Goal: Information Seeking & Learning: Check status

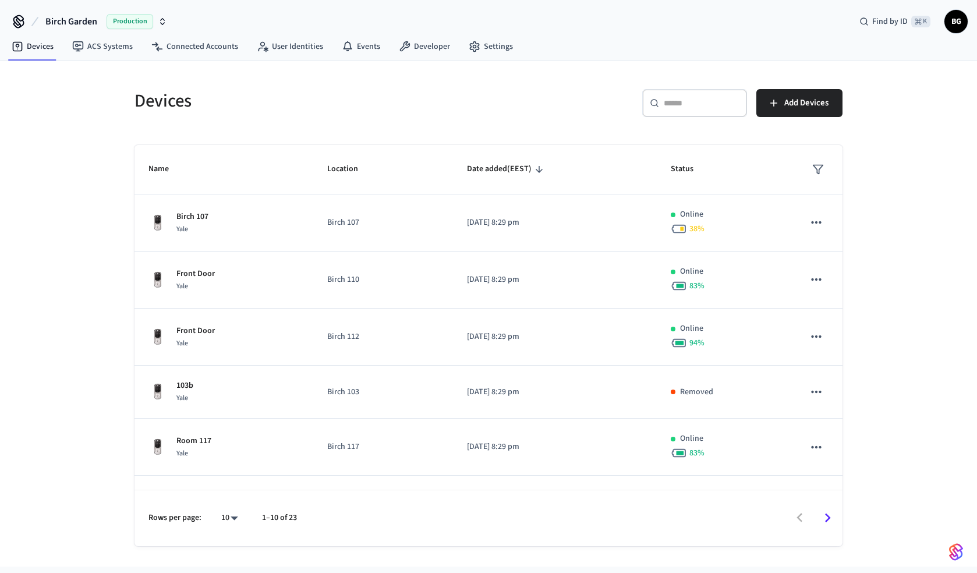
click at [163, 20] on icon "button" at bounding box center [162, 21] width 9 height 9
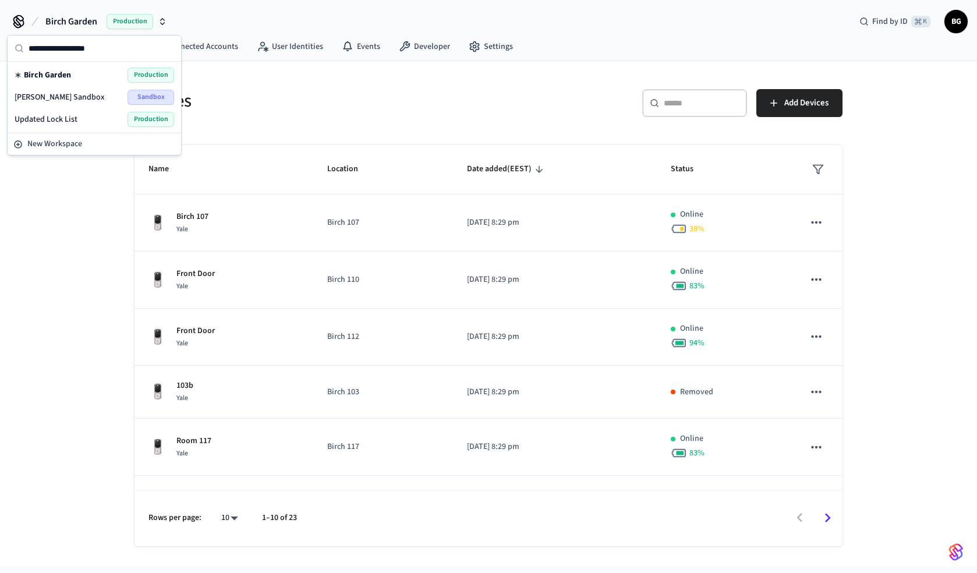
click at [84, 121] on div "Updated Lock List Production" at bounding box center [95, 119] width 160 height 15
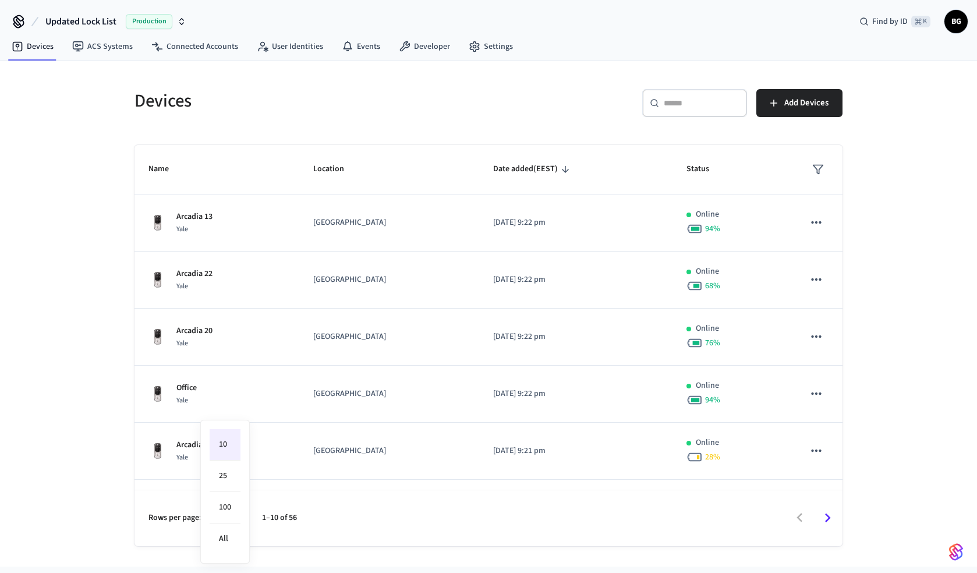
click at [233, 518] on body "Updated Lock List Production Find by ID ⌘ K BG Devices ACS Systems Connected Ac…" at bounding box center [488, 283] width 977 height 566
click at [275, 527] on div at bounding box center [488, 286] width 977 height 573
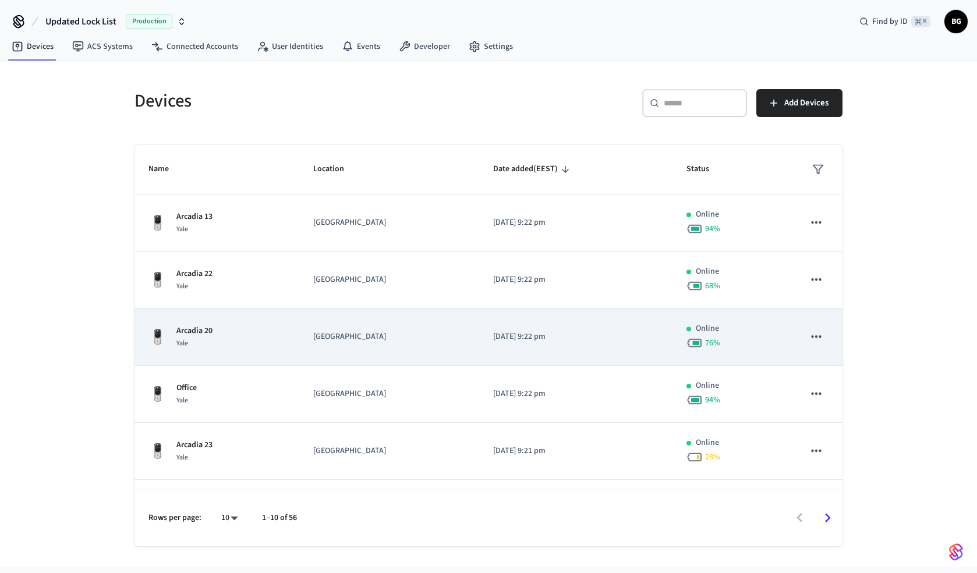
scroll to position [275, 0]
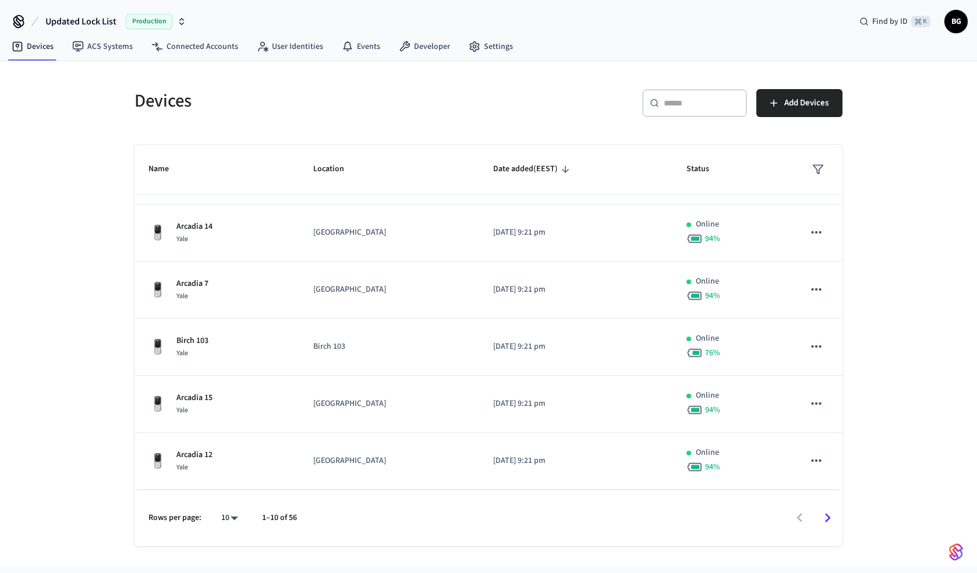
click at [233, 520] on body "Updated Lock List Production Find by ID ⌘ K BG Devices ACS Systems Connected Ac…" at bounding box center [488, 283] width 977 height 566
click at [225, 515] on li "100" at bounding box center [225, 507] width 31 height 31
type input "***"
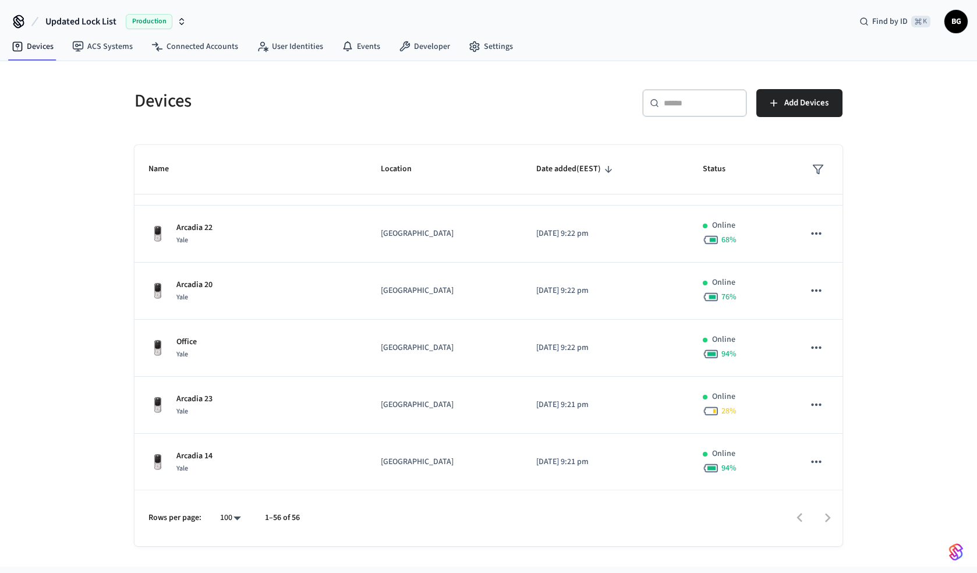
scroll to position [0, 0]
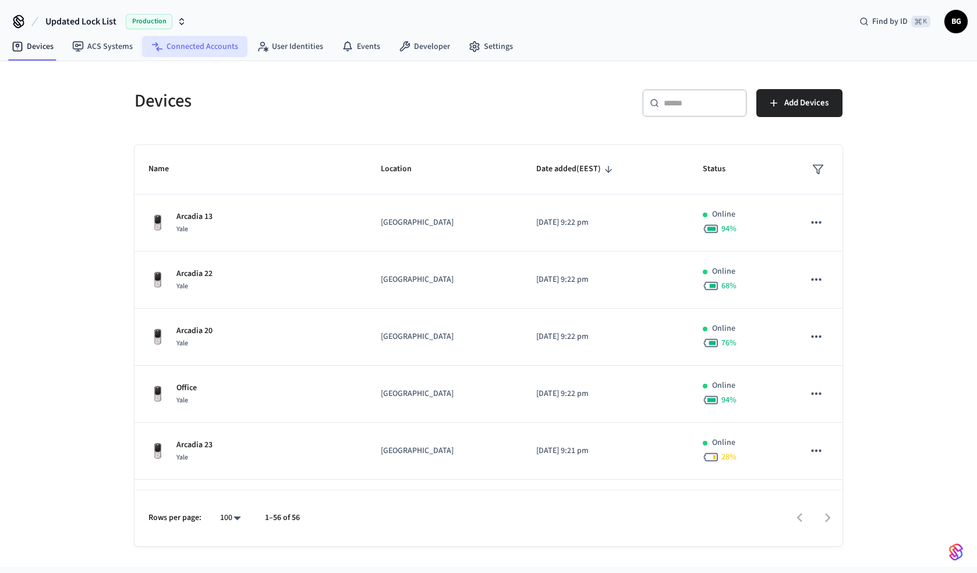
click at [210, 48] on link "Connected Accounts" at bounding box center [194, 46] width 105 height 21
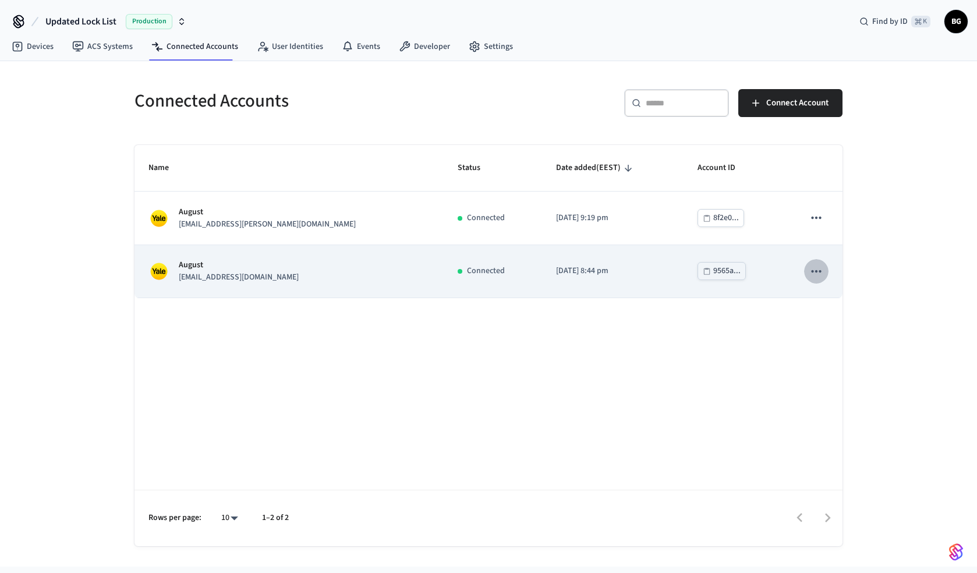
click at [809, 271] on icon "sticky table" at bounding box center [816, 271] width 15 height 15
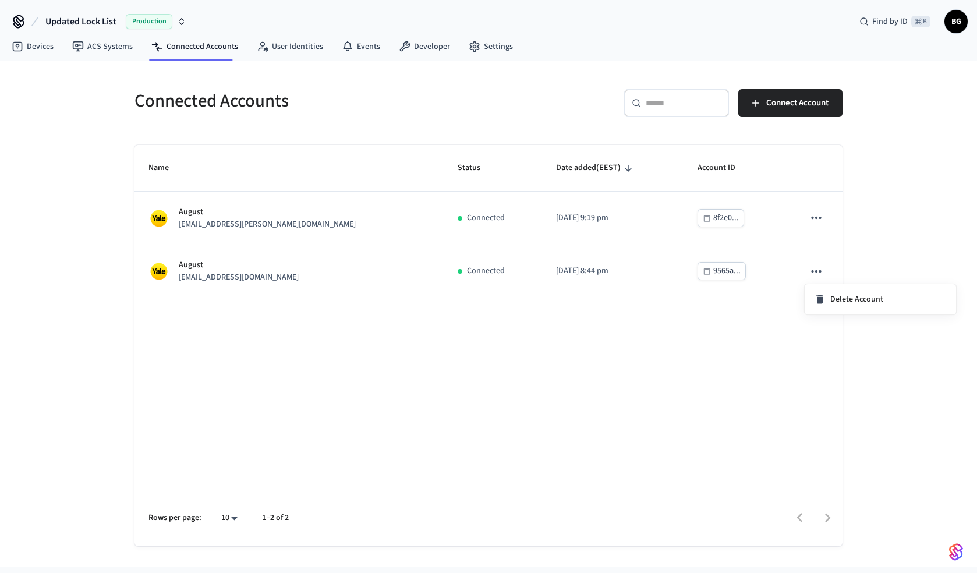
click at [741, 324] on div at bounding box center [488, 286] width 977 height 573
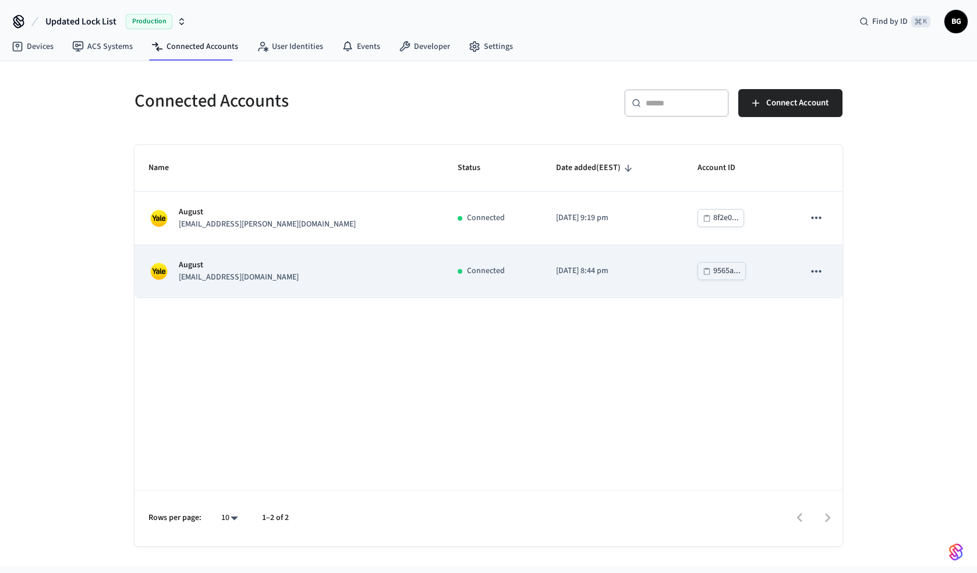
click at [820, 267] on icon "sticky table" at bounding box center [816, 271] width 15 height 15
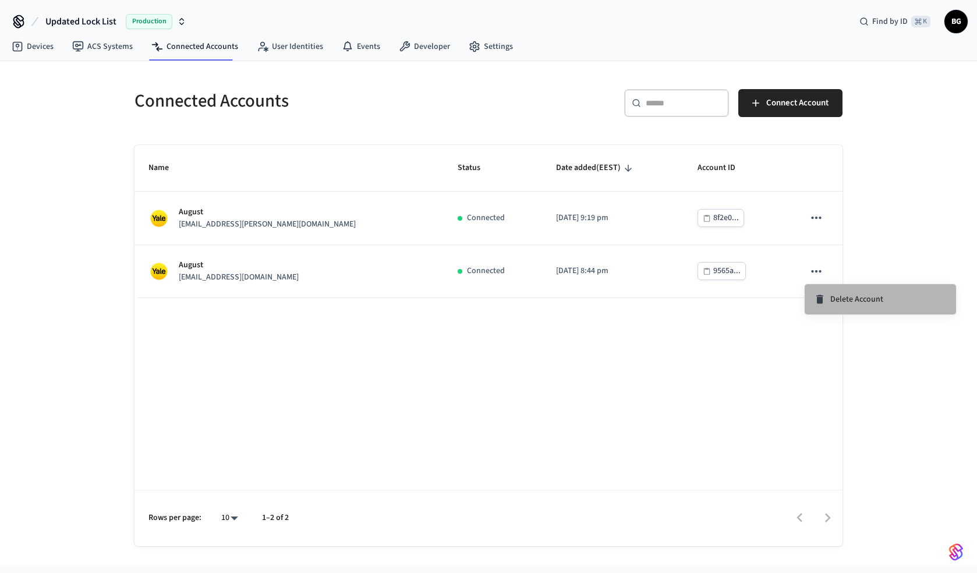
click at [817, 293] on icon at bounding box center [820, 299] width 12 height 12
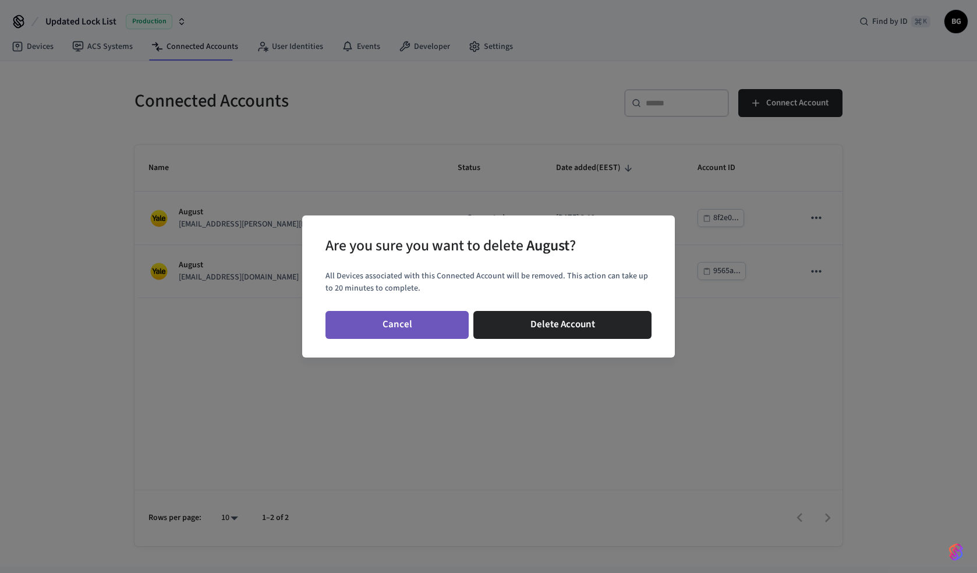
click at [438, 327] on button "Cancel" at bounding box center [396, 325] width 143 height 28
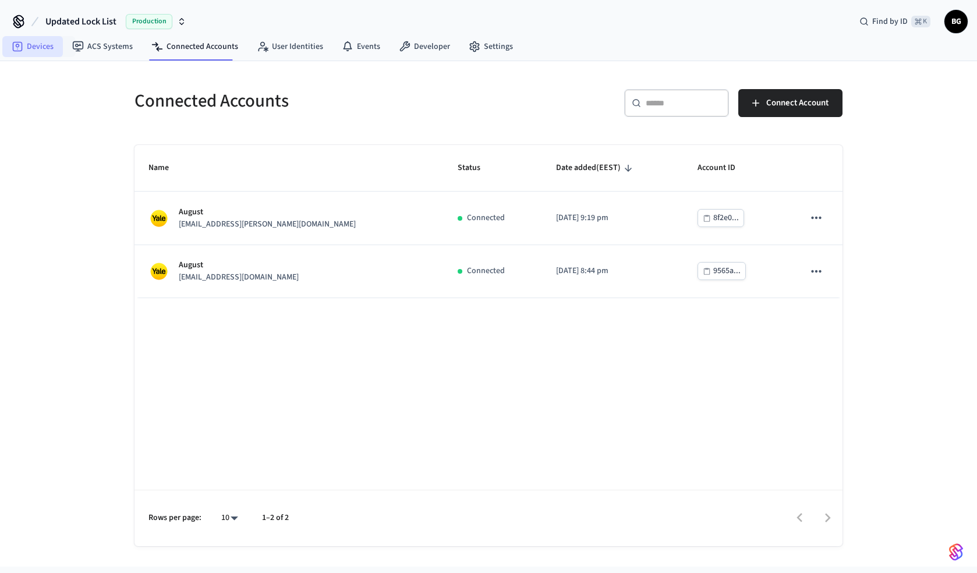
click at [45, 49] on link "Devices" at bounding box center [32, 46] width 61 height 21
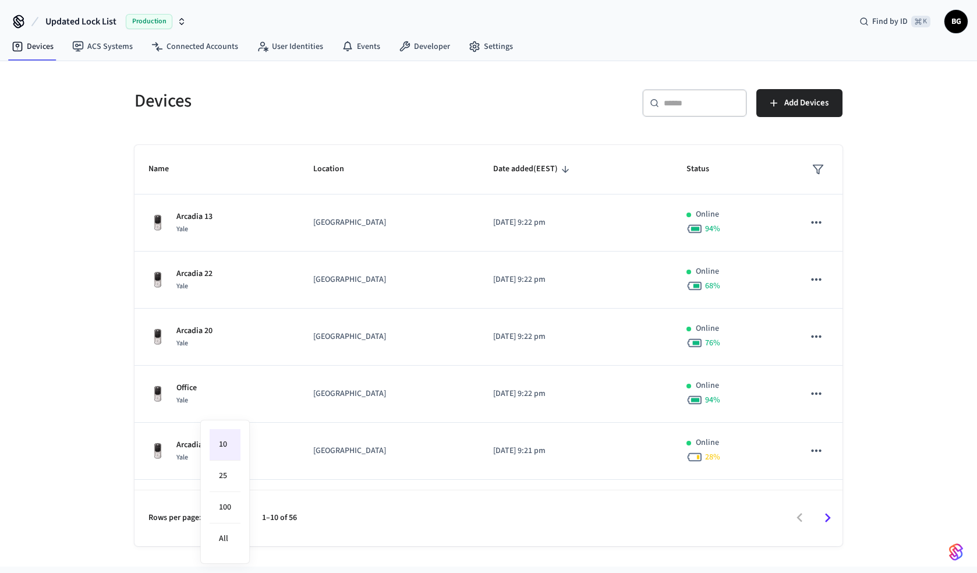
click at [235, 516] on body "Updated Lock List Production Find by ID ⌘ K BG Devices ACS Systems Connected Ac…" at bounding box center [488, 283] width 977 height 566
click at [226, 513] on li "100" at bounding box center [225, 507] width 31 height 31
type input "***"
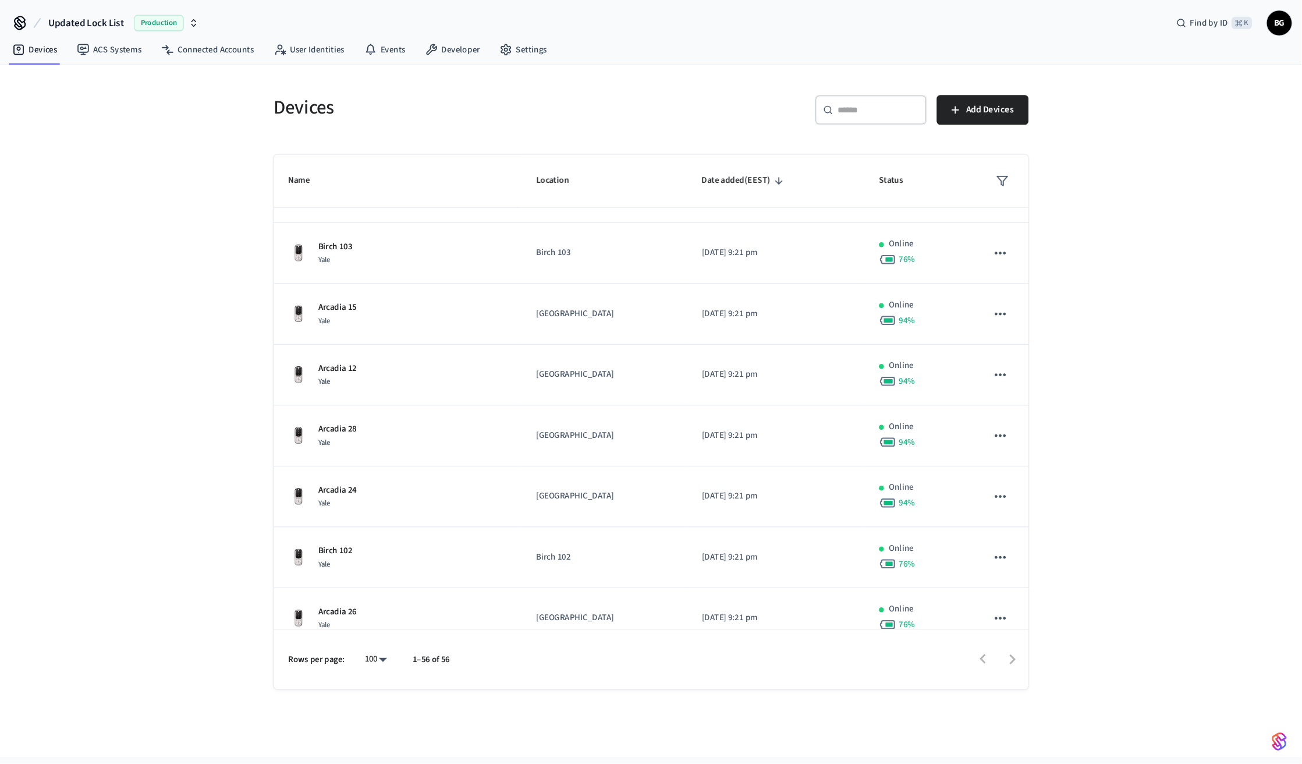
scroll to position [385, 0]
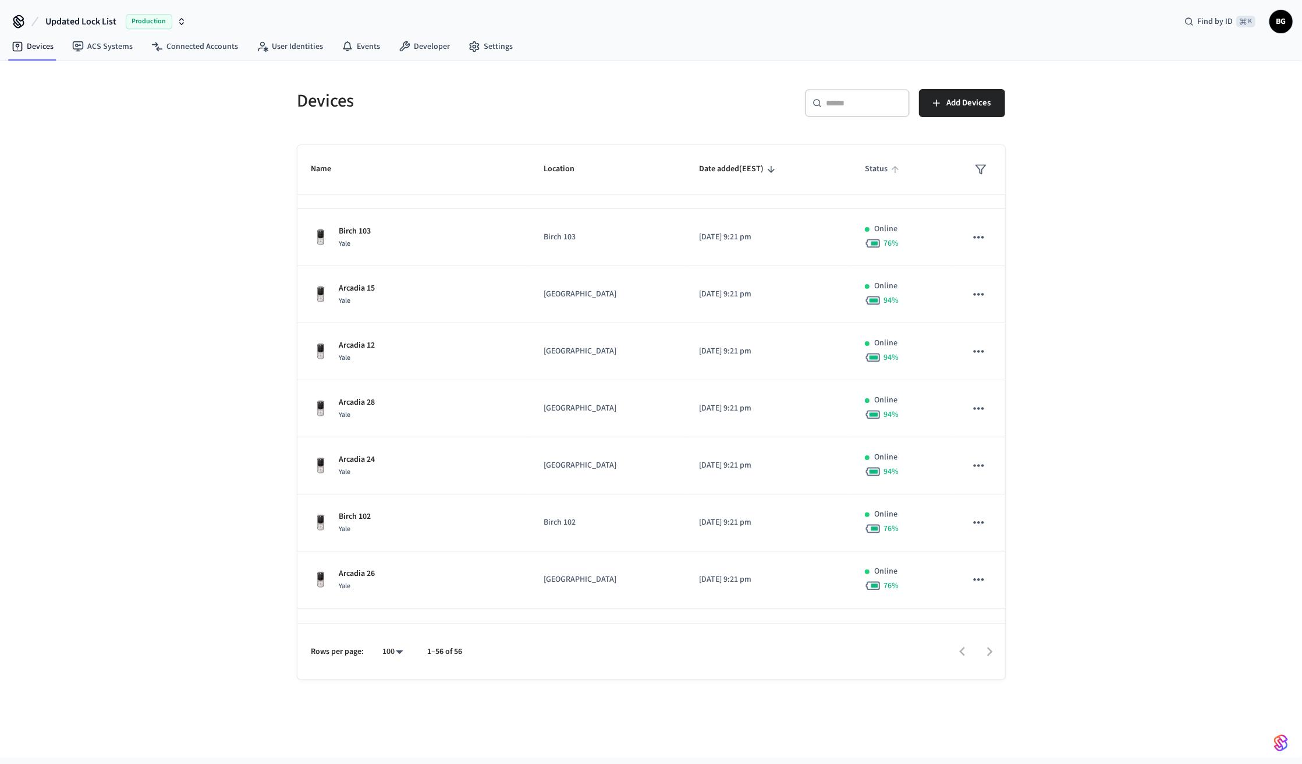
click at [867, 176] on span "Status" at bounding box center [884, 169] width 38 height 18
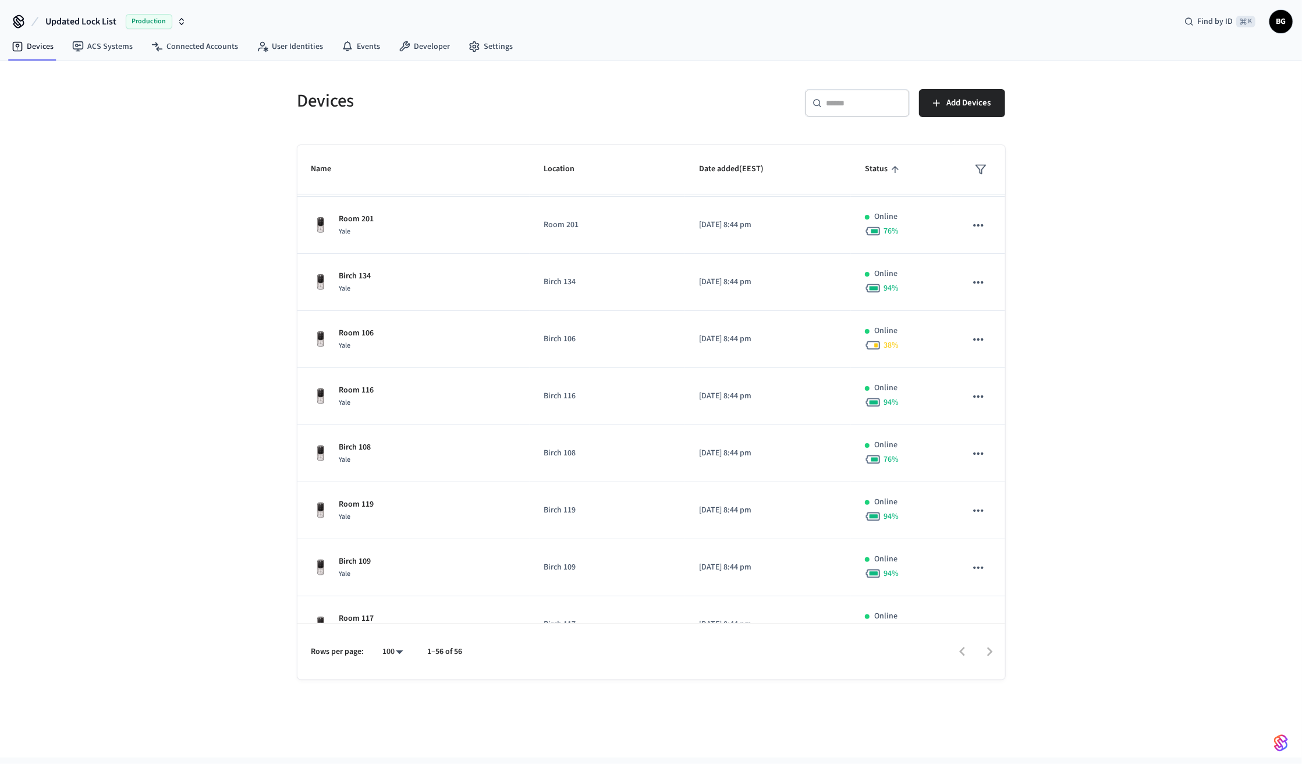
click at [867, 176] on span "Status" at bounding box center [884, 169] width 38 height 18
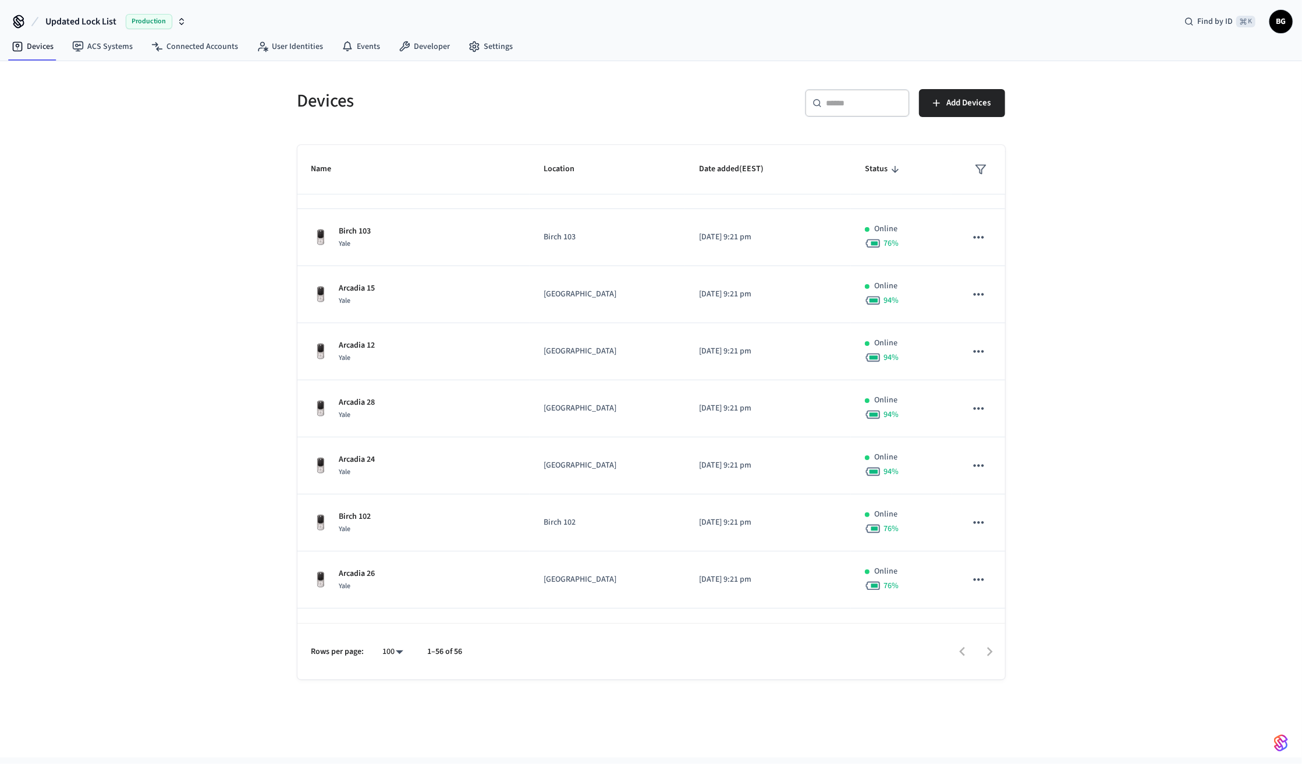
click at [867, 176] on span "Status" at bounding box center [884, 169] width 38 height 18
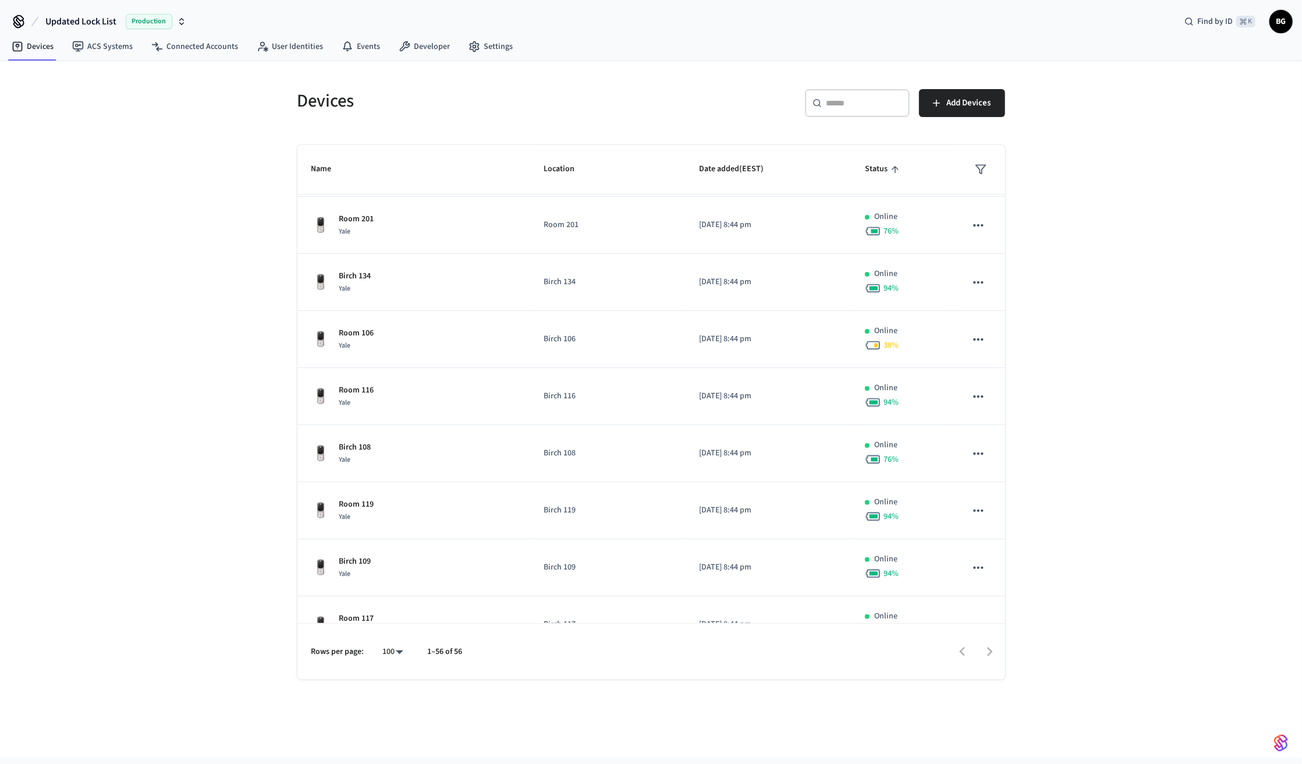
click at [867, 176] on span "Status" at bounding box center [884, 169] width 38 height 18
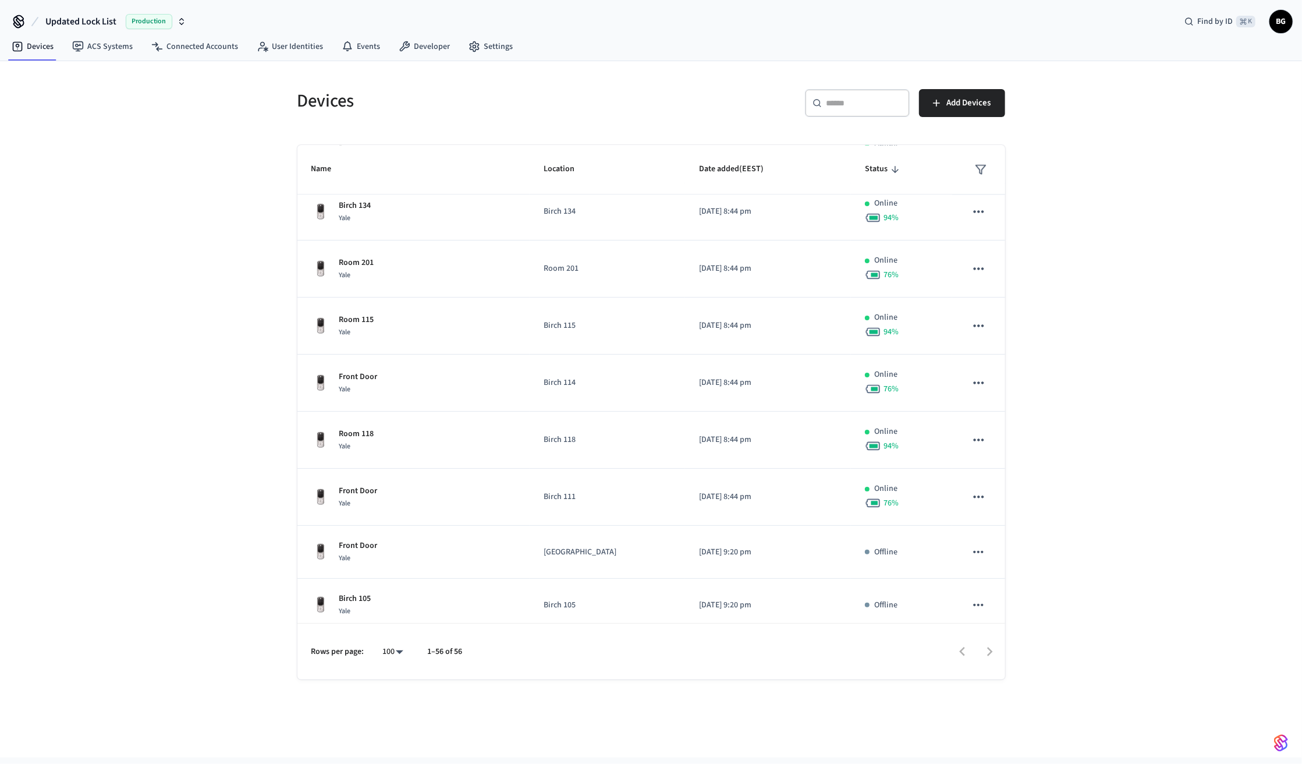
scroll to position [2743, 0]
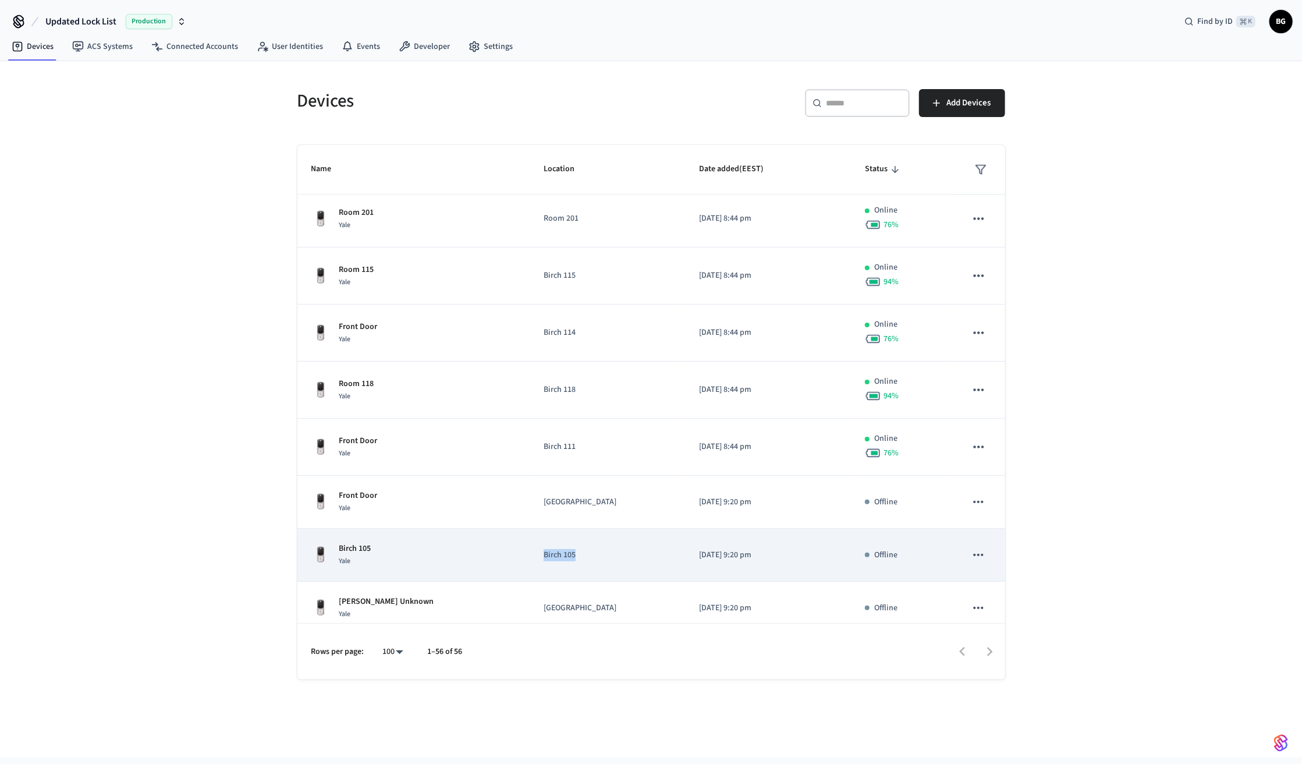
drag, startPoint x: 564, startPoint y: 546, endPoint x: 518, endPoint y: 546, distance: 46.6
click at [530, 546] on td "Birch 105" at bounding box center [607, 555] width 155 height 53
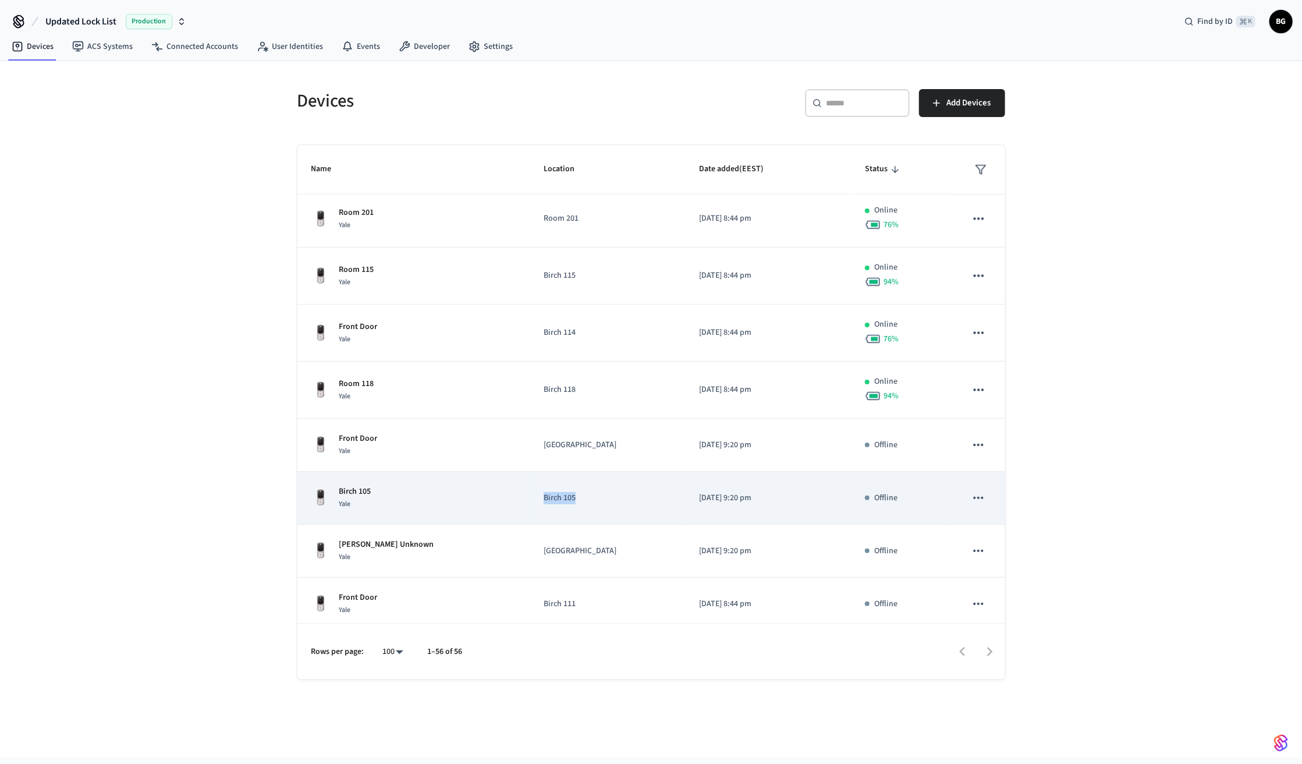
scroll to position [2739, 0]
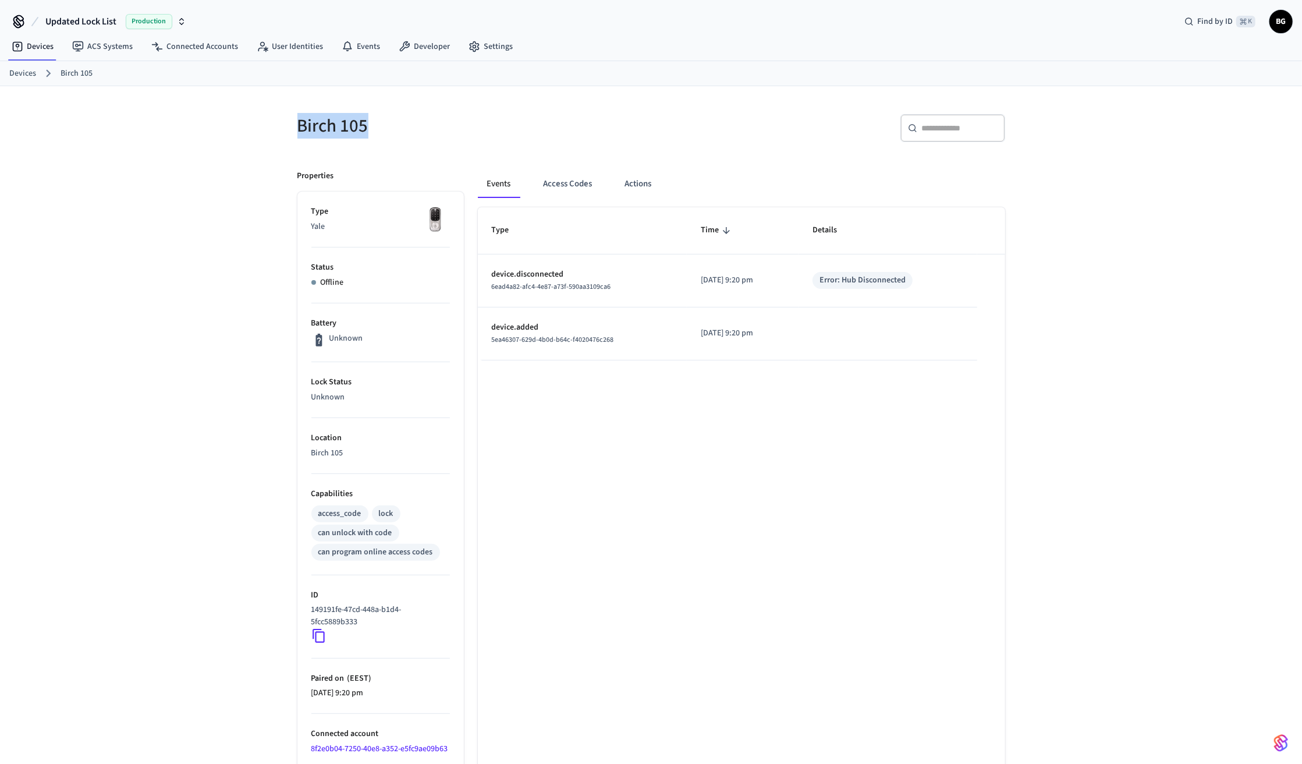
drag, startPoint x: 300, startPoint y: 123, endPoint x: 406, endPoint y: 125, distance: 106.0
click at [406, 125] on h5 "Birch 105" at bounding box center [471, 126] width 347 height 24
copy h5 "Birch 105"
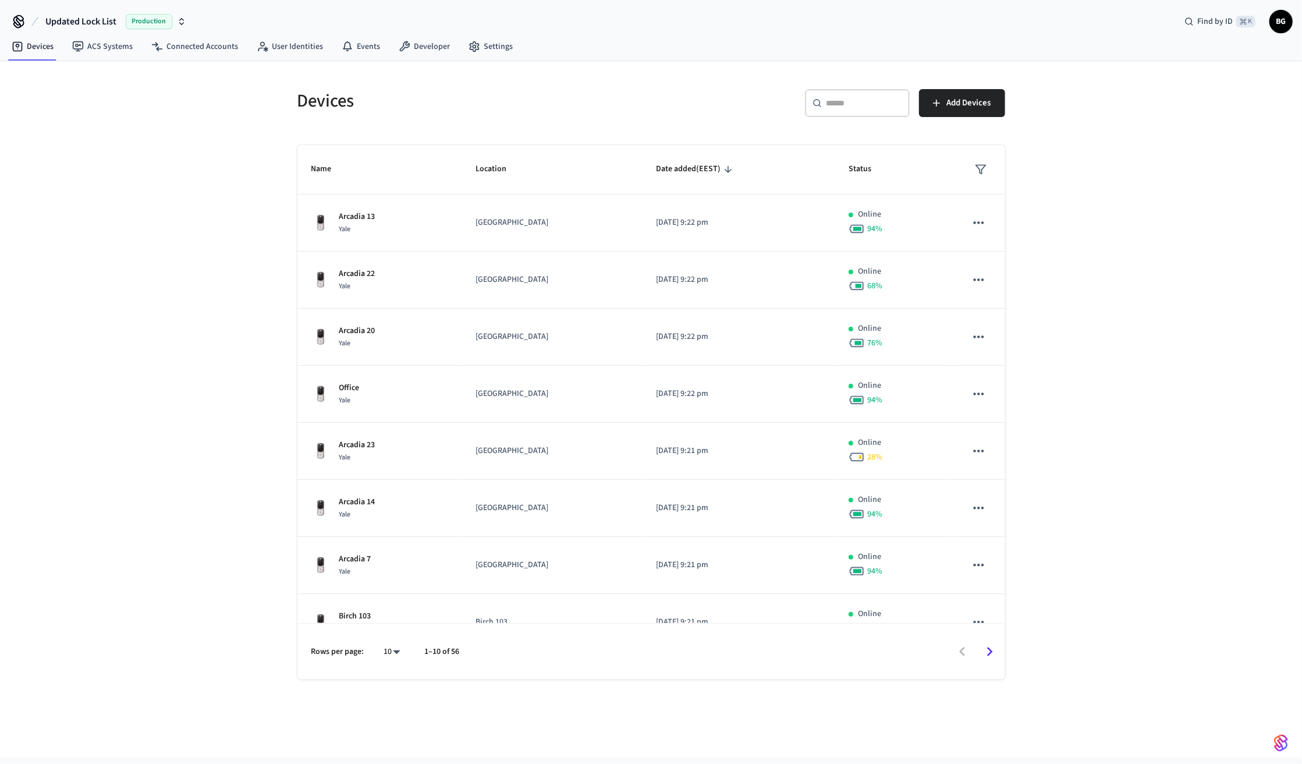
click at [838, 102] on input "text" at bounding box center [865, 103] width 76 height 12
paste input "*********"
type input "*"
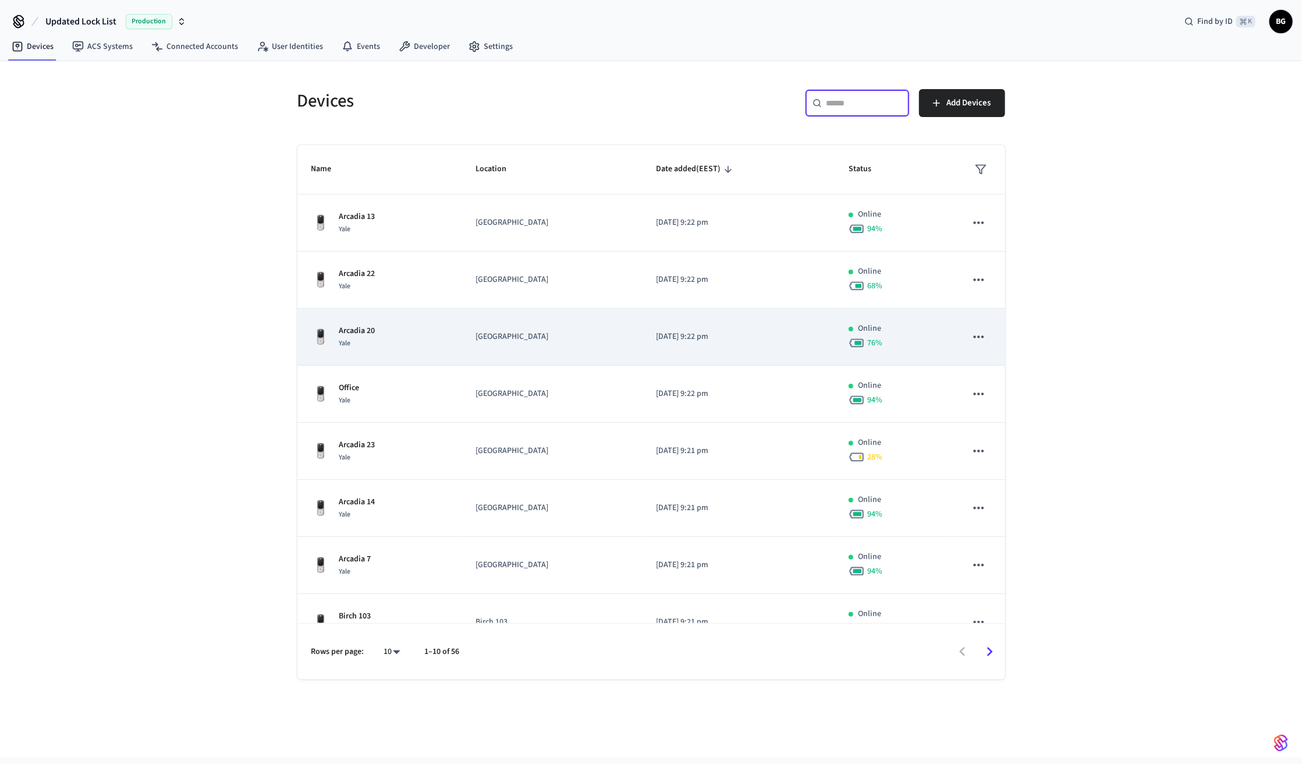
scroll to position [139, 0]
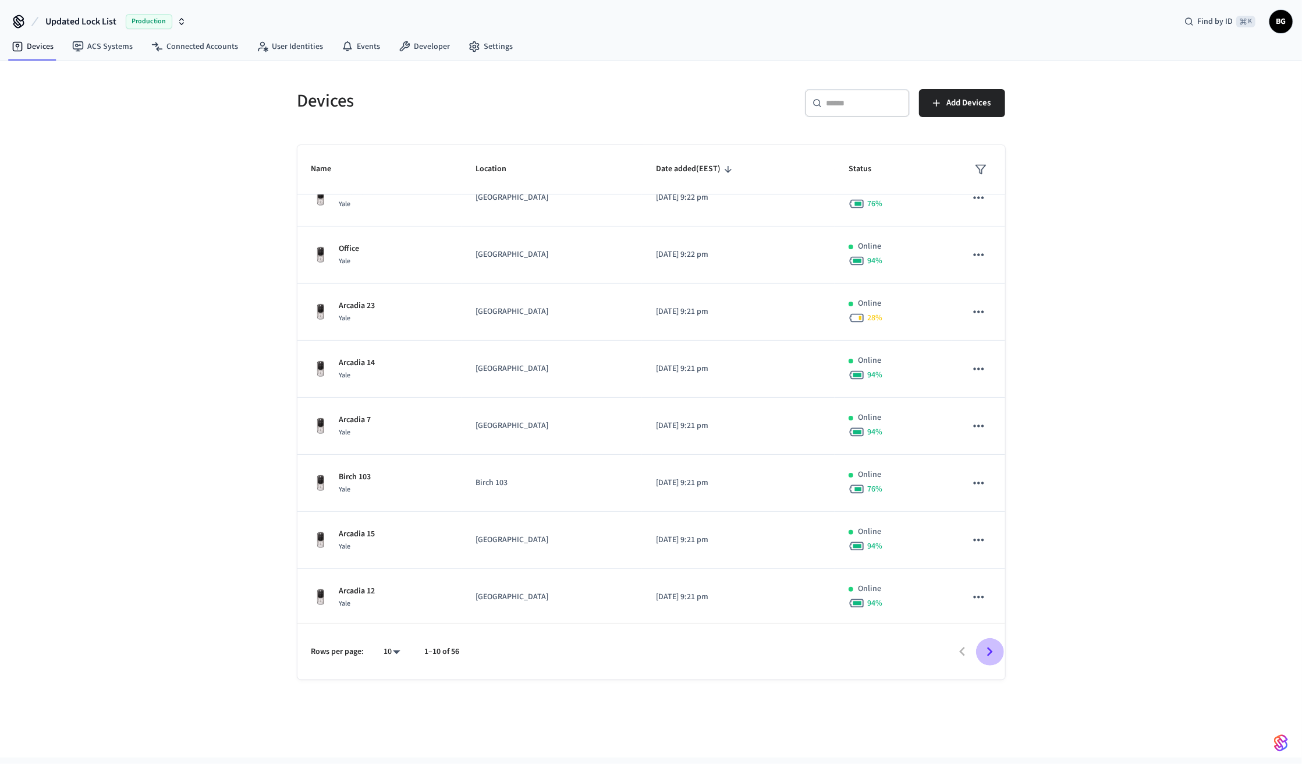
click at [976, 572] on icon "Go to next page" at bounding box center [990, 652] width 18 height 18
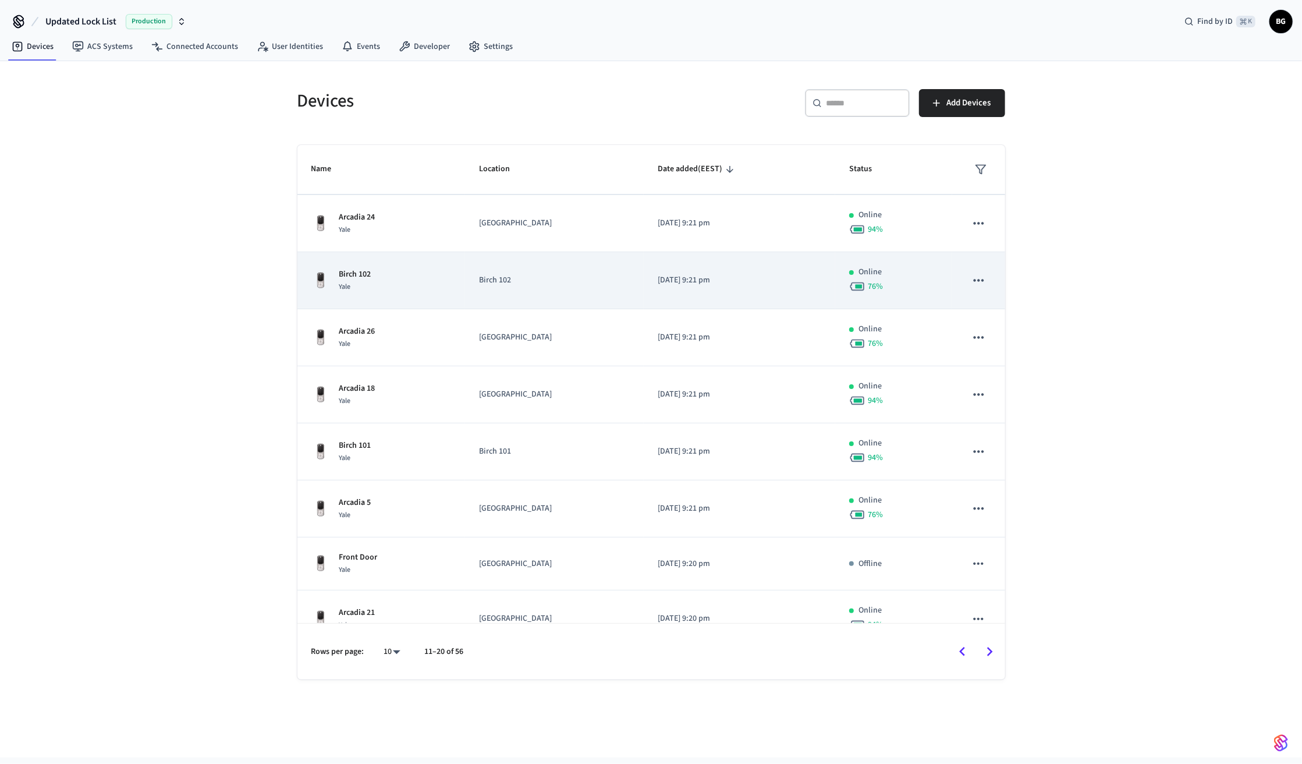
scroll to position [135, 0]
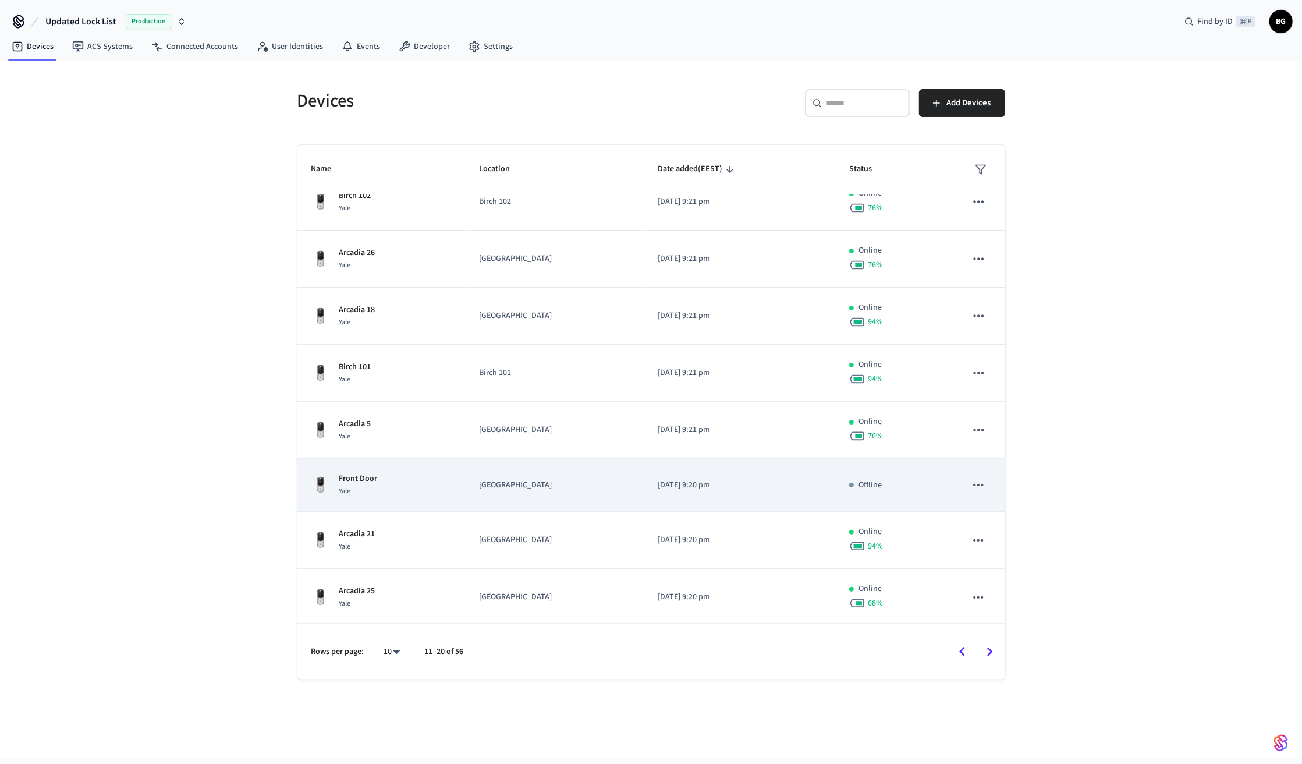
click at [398, 483] on div "Front Door Yale" at bounding box center [381, 485] width 140 height 24
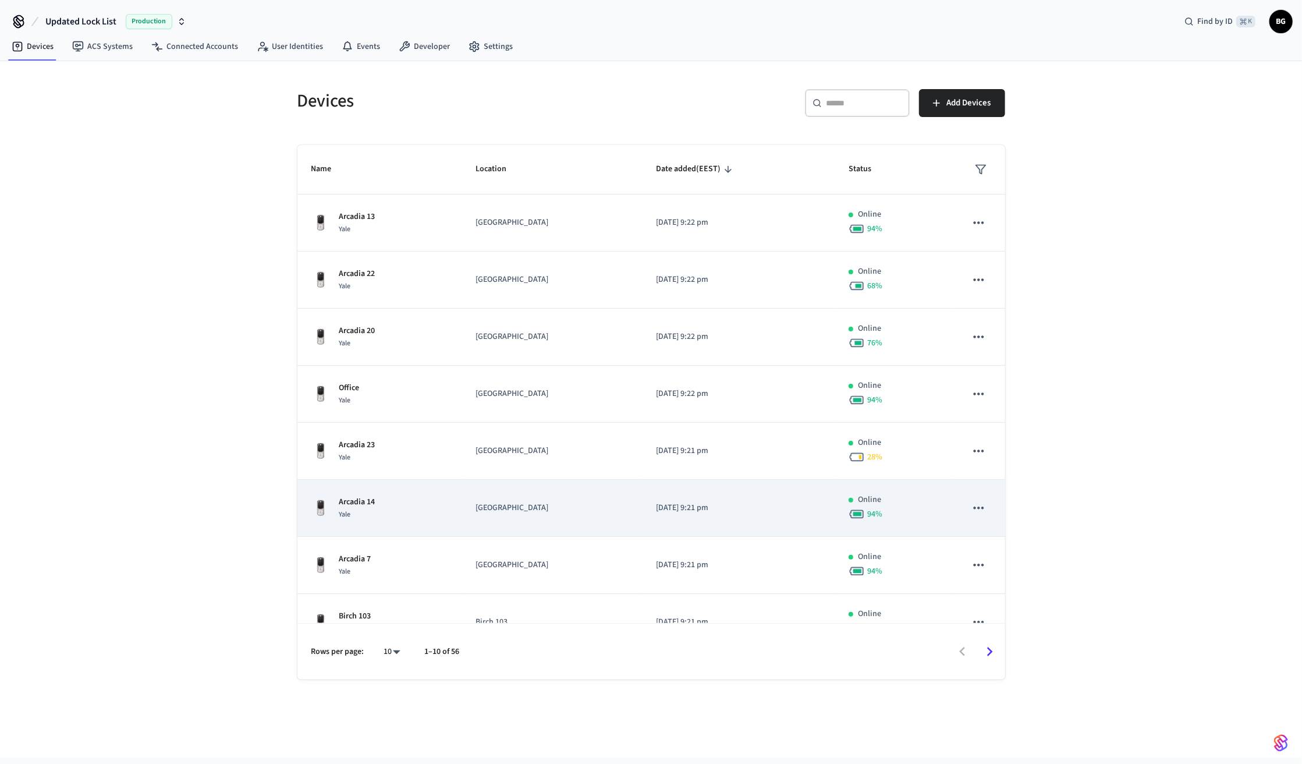
click at [377, 493] on td "Arcadia 14 Yale" at bounding box center [380, 508] width 165 height 57
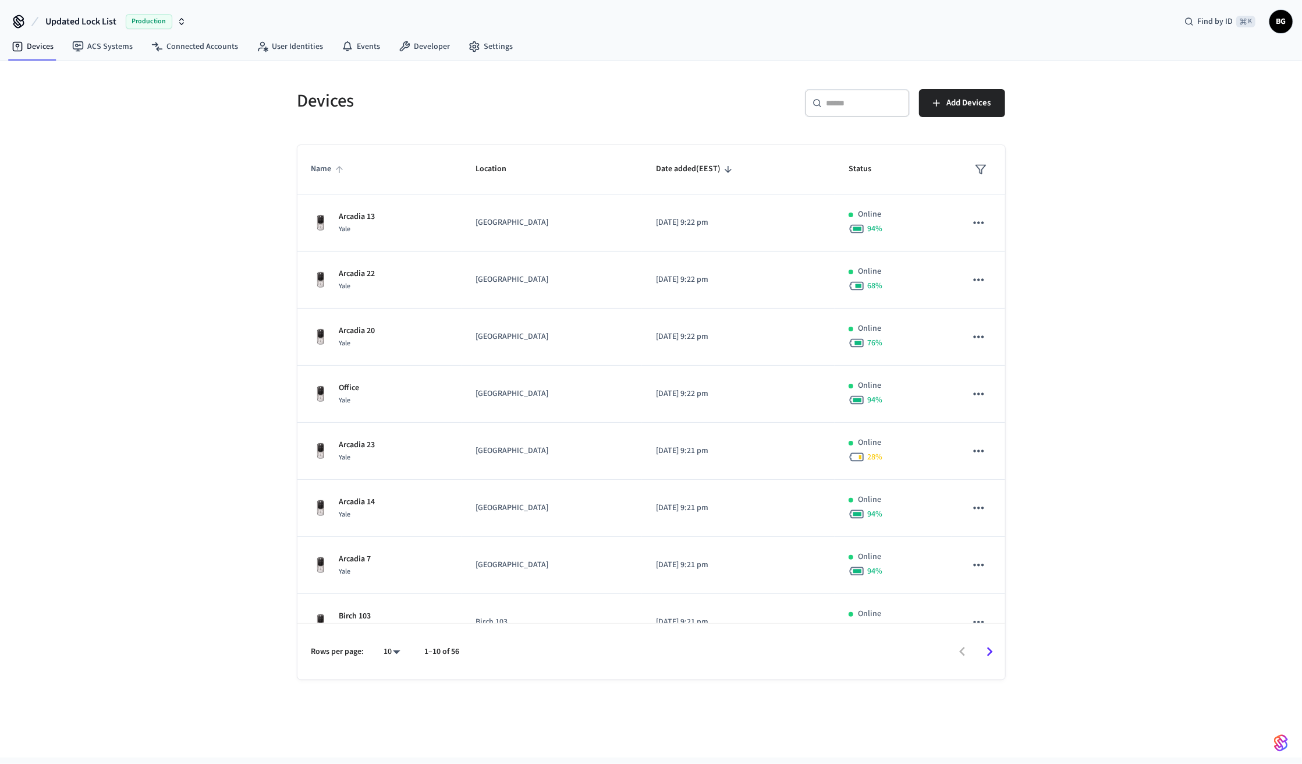
click at [327, 165] on span "Name" at bounding box center [329, 169] width 36 height 18
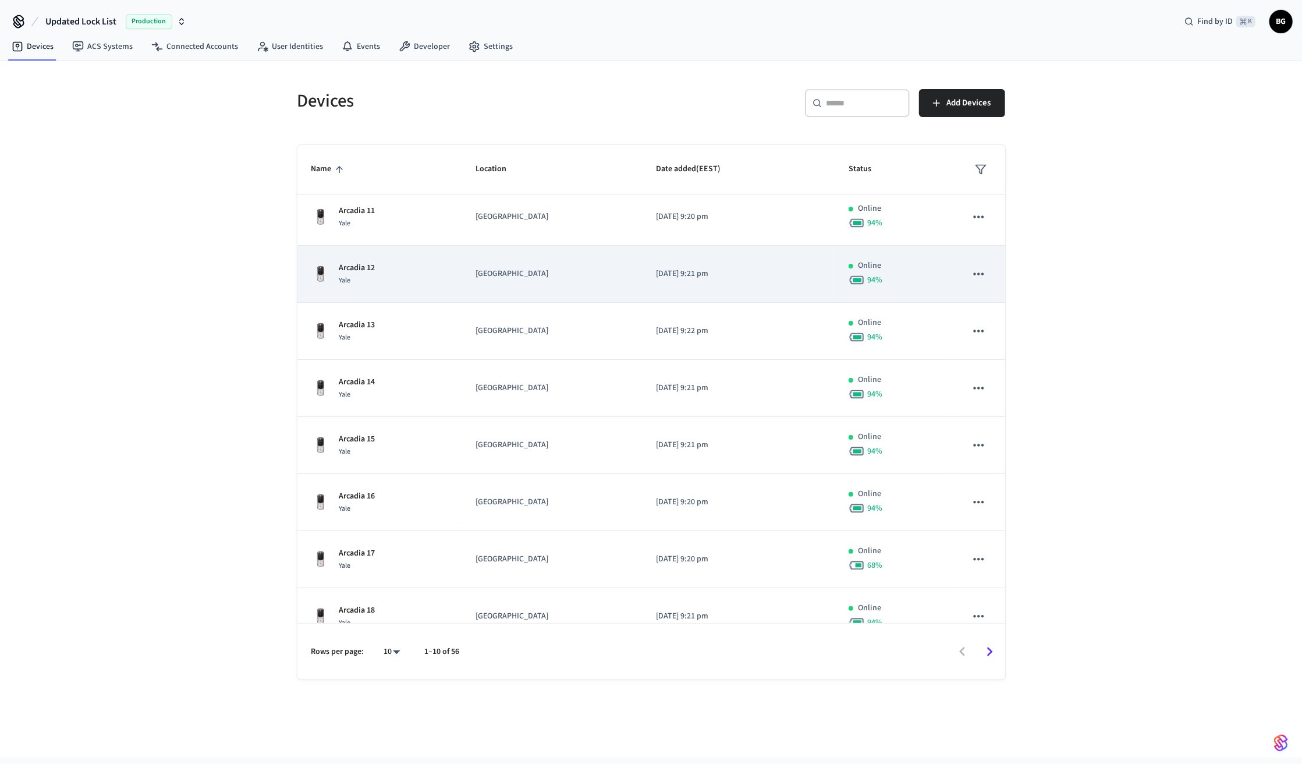
scroll to position [139, 0]
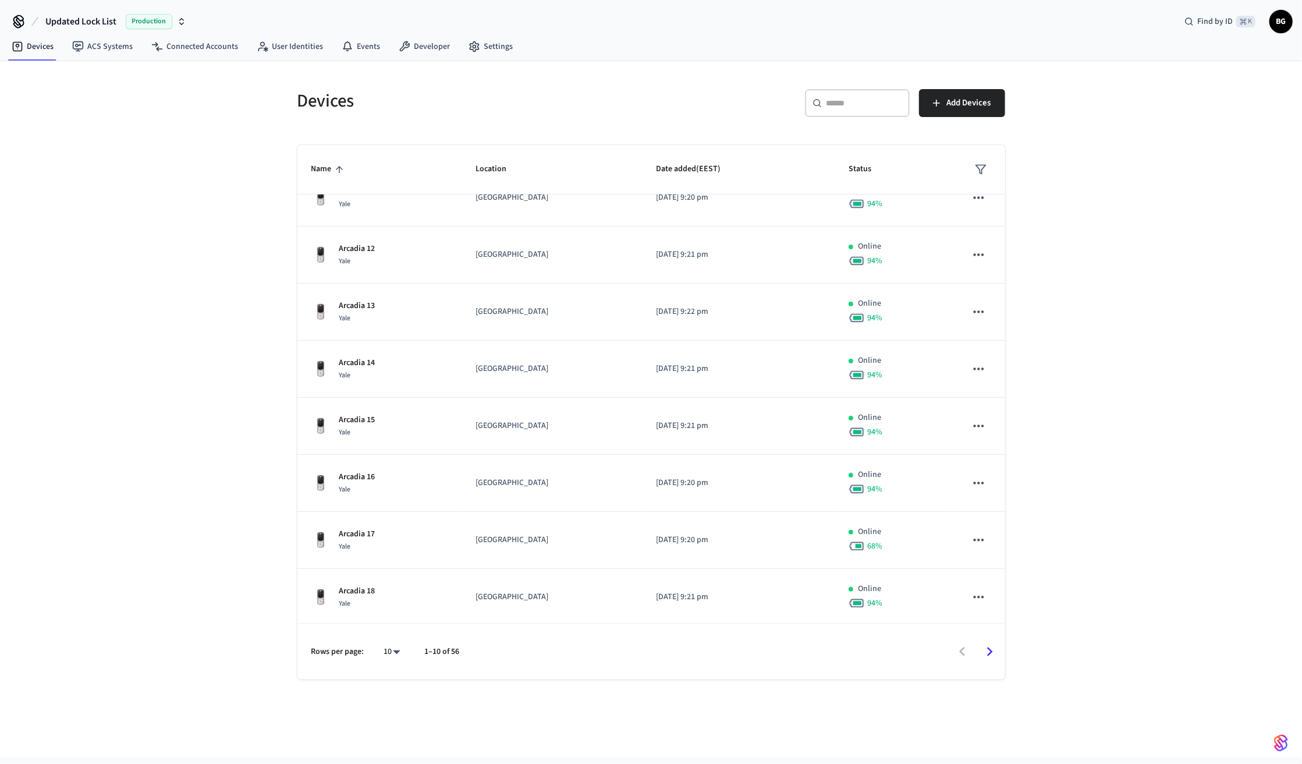
click at [385, 572] on body "Updated Lock List Production Find by ID ⌘ K BG Devices ACS Systems Connected Ac…" at bounding box center [651, 378] width 1302 height 757
click at [387, 572] on li "100" at bounding box center [387, 699] width 31 height 31
type input "***"
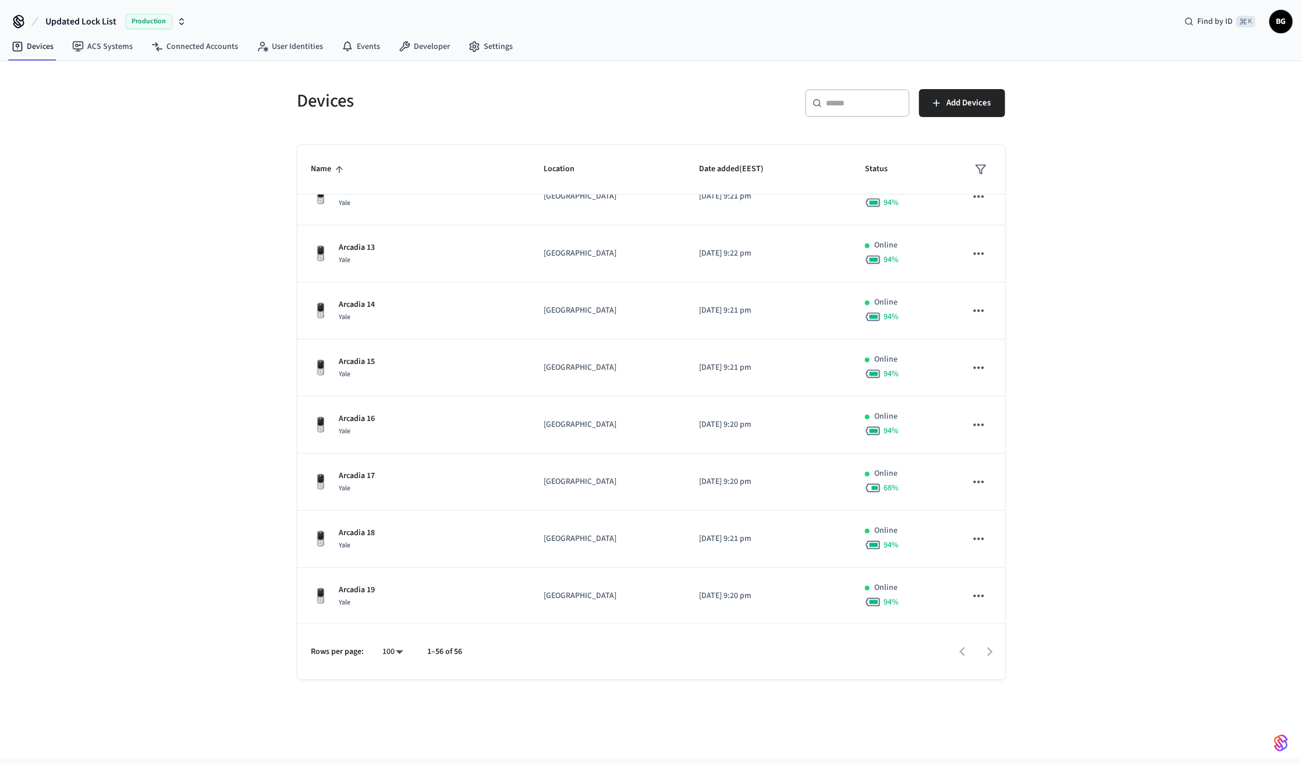
scroll to position [0, 0]
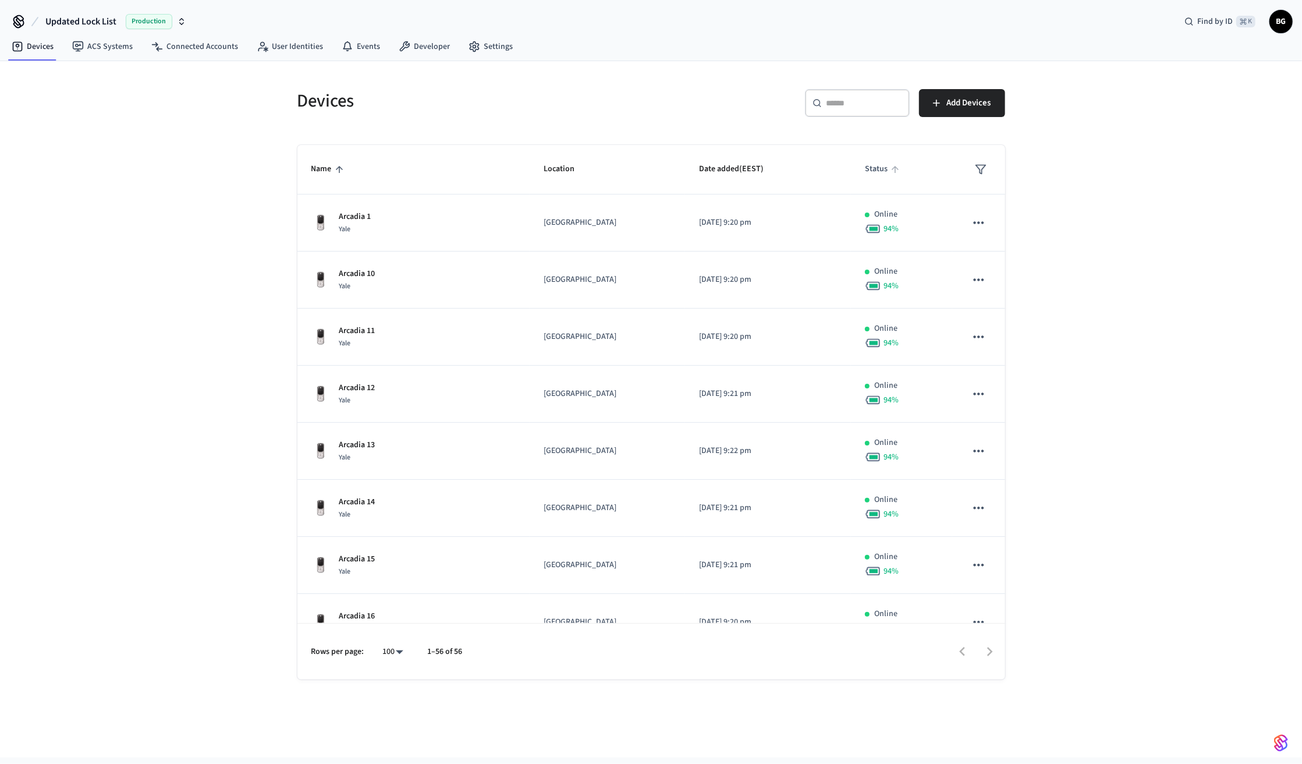
click at [868, 169] on span "Status" at bounding box center [884, 169] width 38 height 18
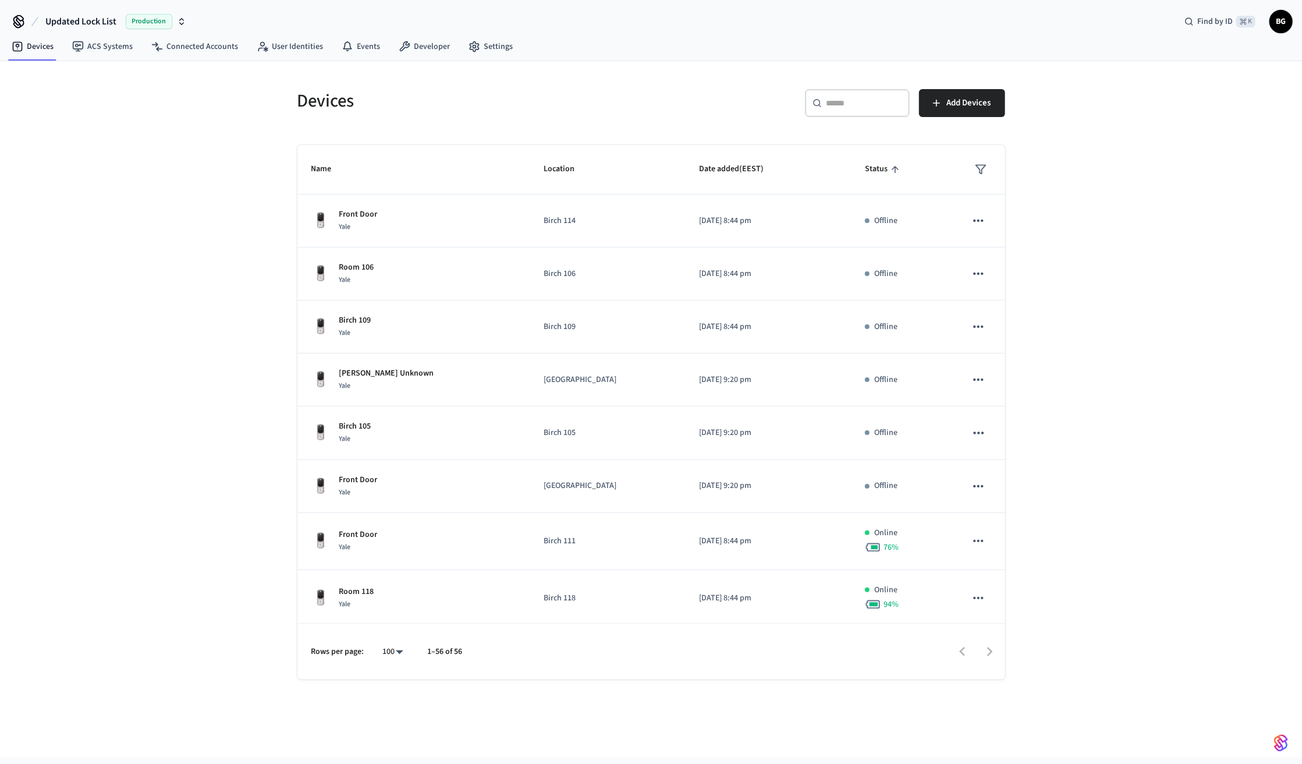
click at [834, 114] on div "​ ​" at bounding box center [857, 103] width 105 height 28
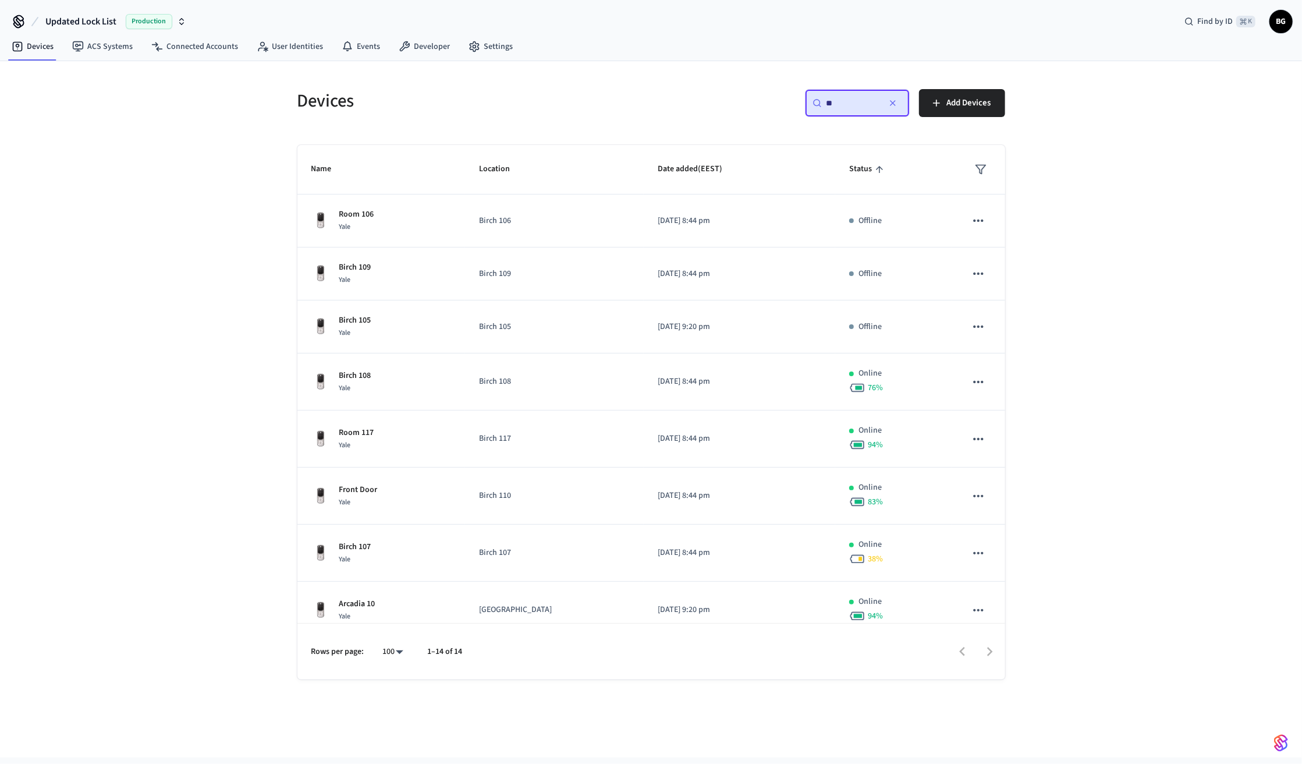
type input "*"
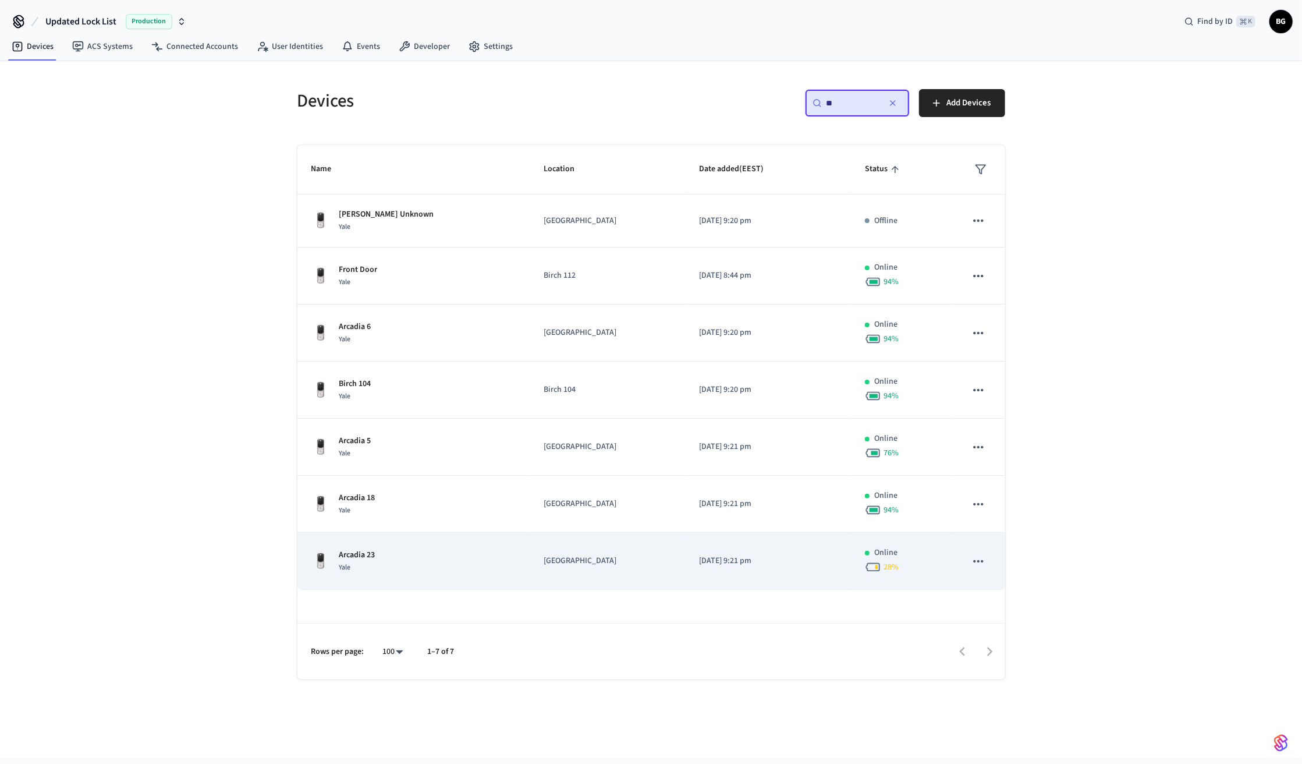
type input "**"
click at [454, 554] on div "Arcadia 23 Yale" at bounding box center [413, 561] width 204 height 24
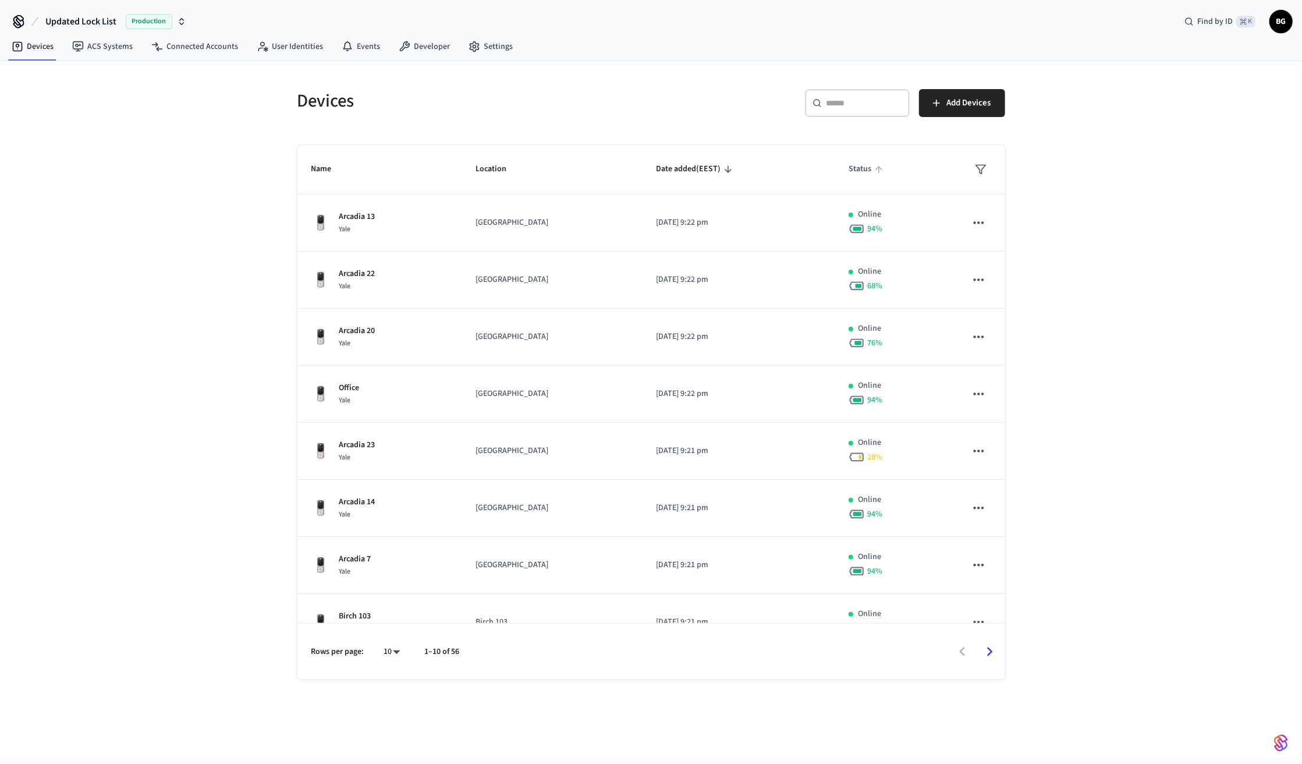
click at [855, 172] on span "Status" at bounding box center [868, 169] width 38 height 18
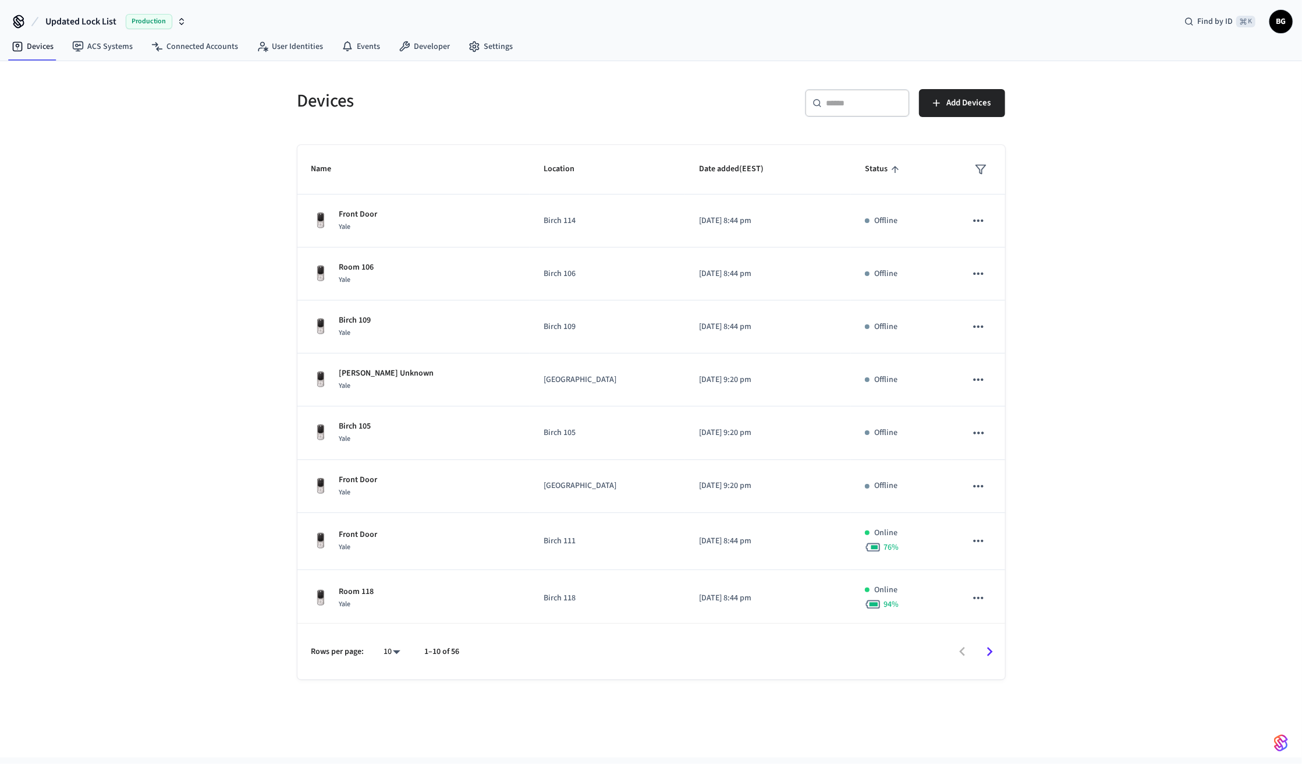
click at [878, 174] on span "Status" at bounding box center [884, 169] width 38 height 18
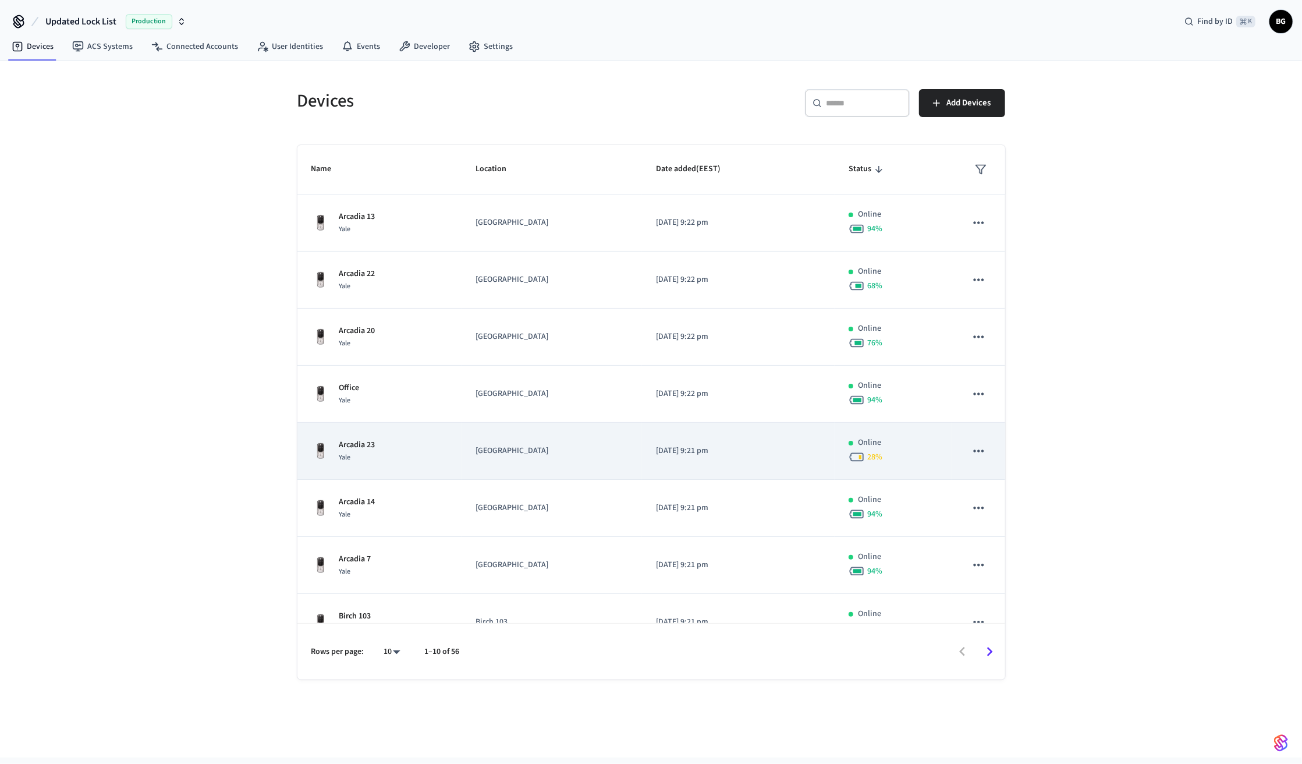
scroll to position [139, 0]
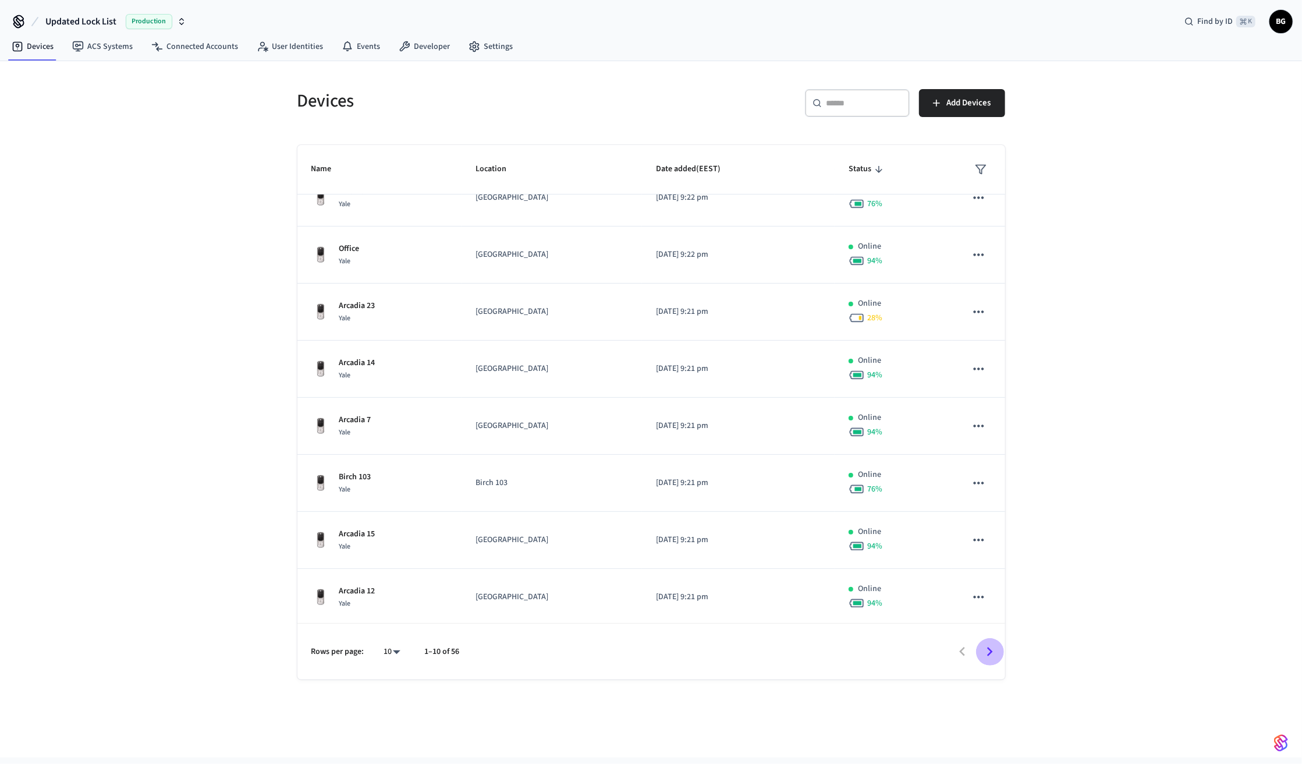
click at [976, 572] on icon "Go to next page" at bounding box center [990, 651] width 6 height 9
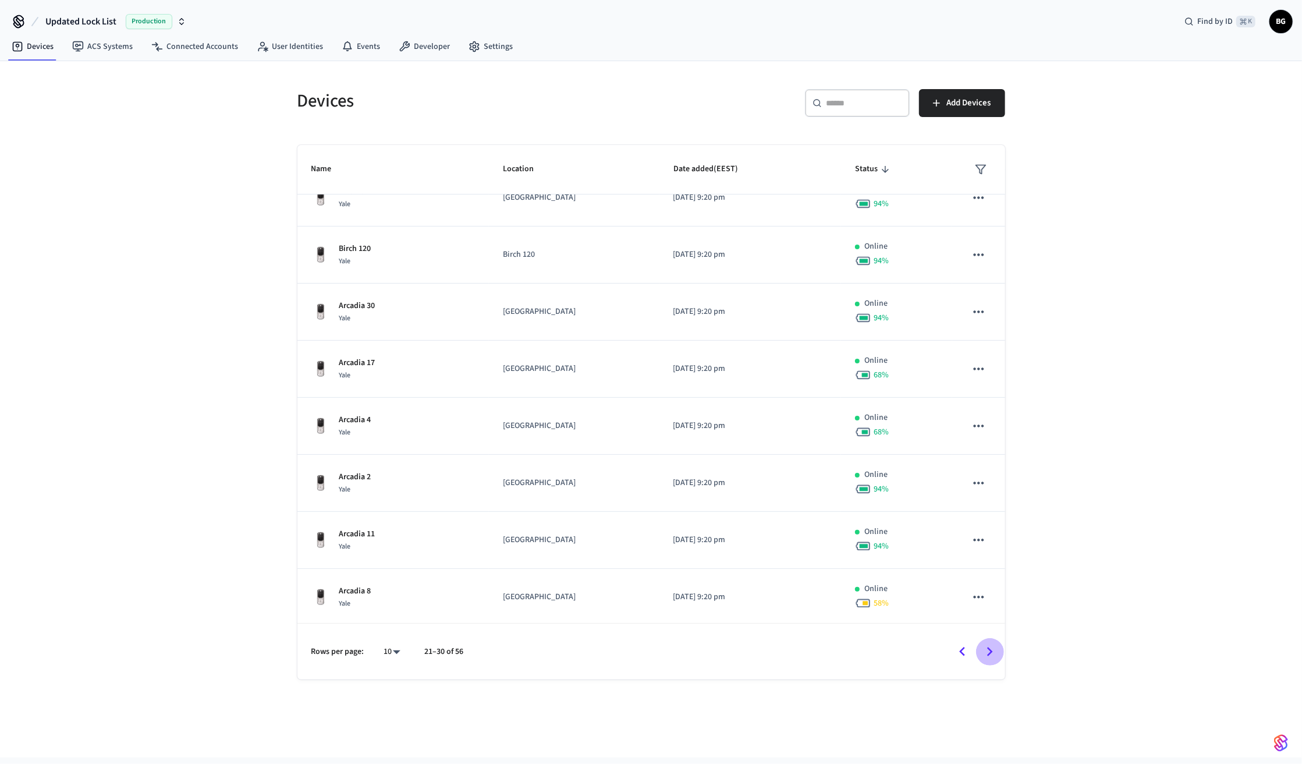
click at [976, 572] on icon "Go to next page" at bounding box center [990, 651] width 6 height 9
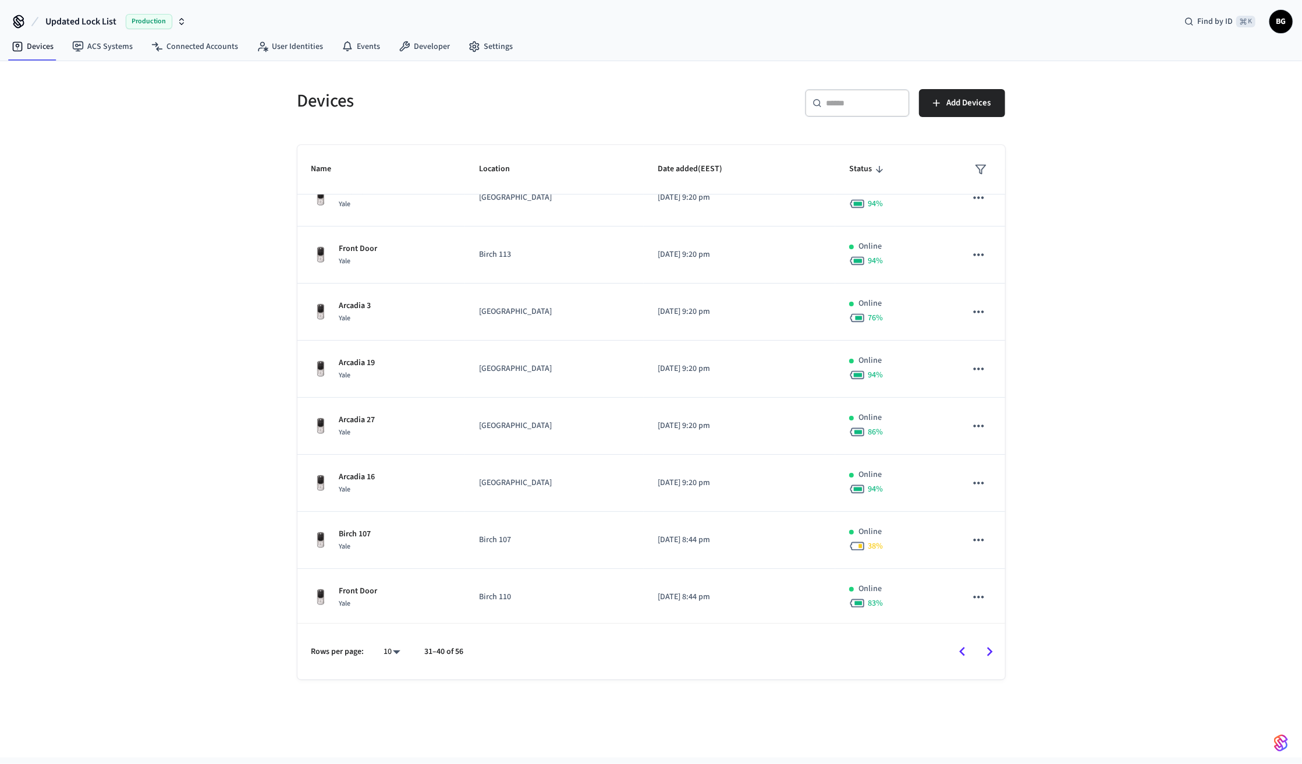
click at [976, 572] on icon "Go to next page" at bounding box center [990, 651] width 6 height 9
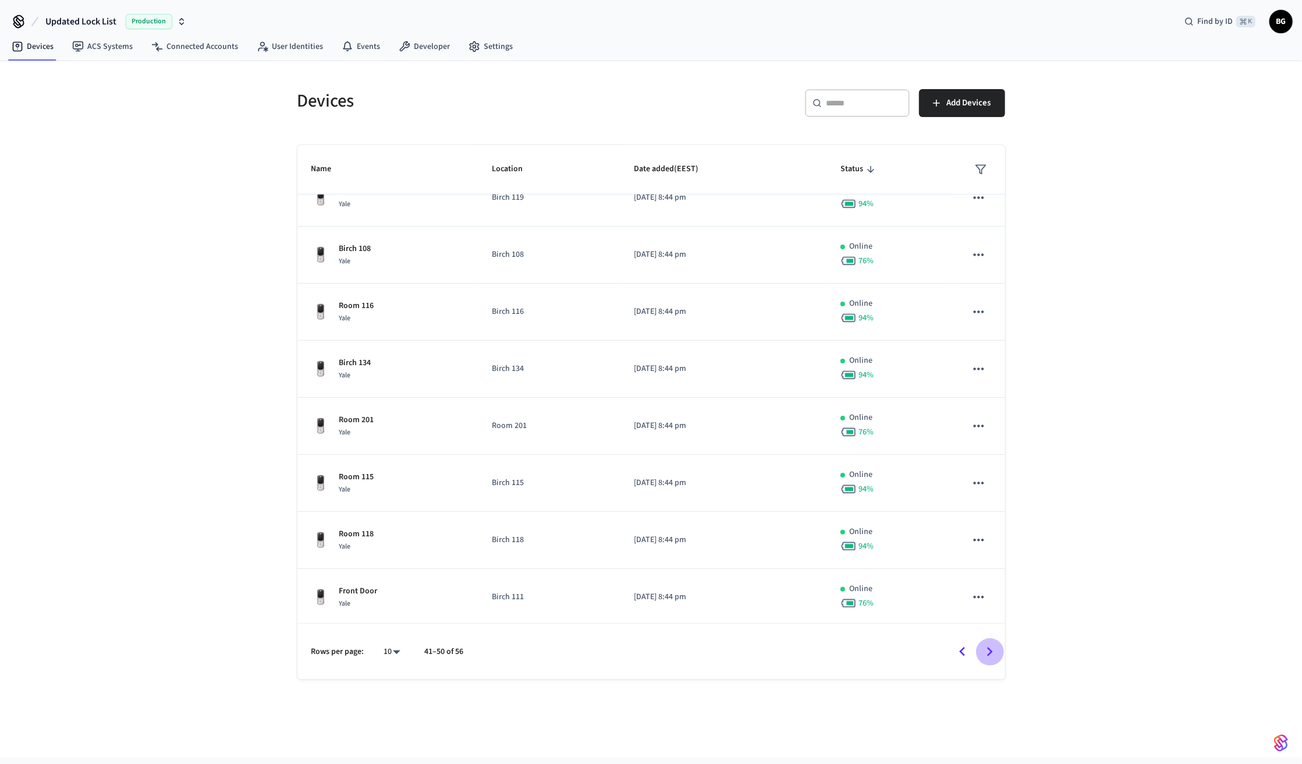
click at [976, 572] on icon "Go to next page" at bounding box center [990, 651] width 6 height 9
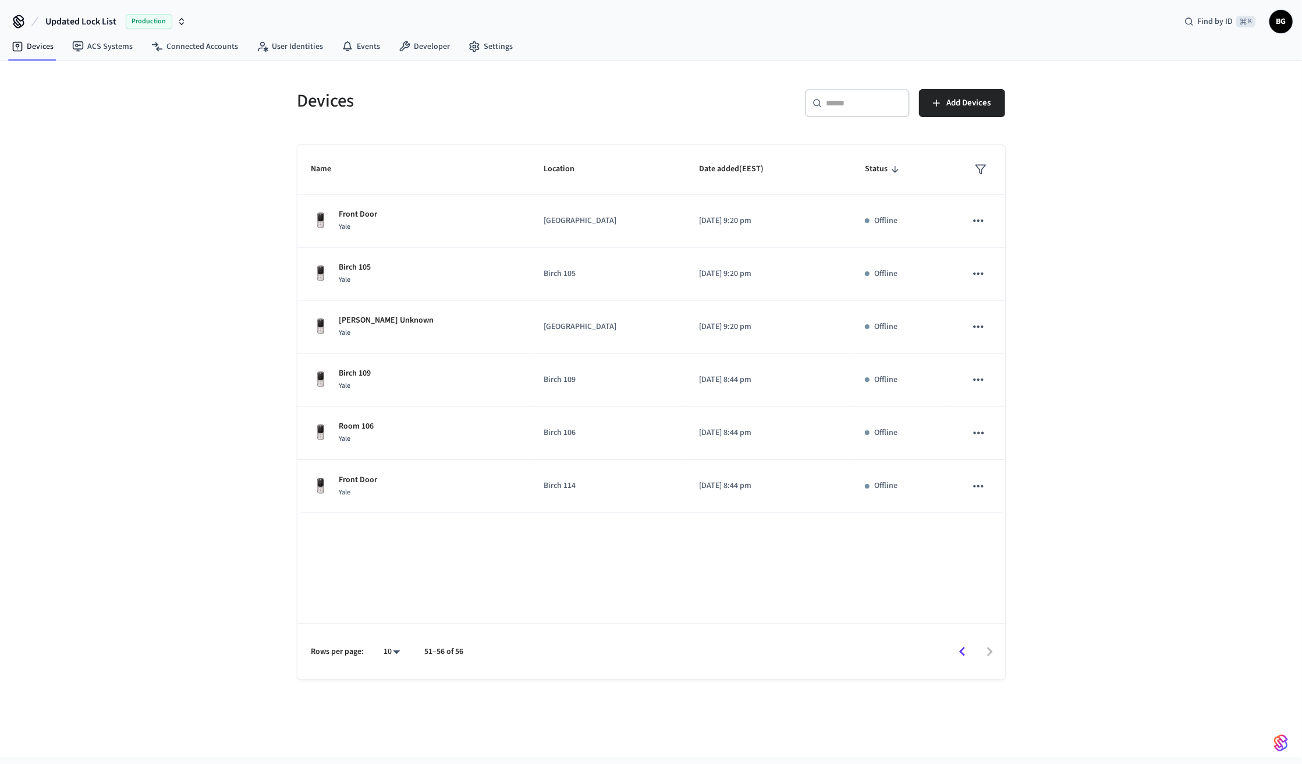
click at [964, 572] on icon "Go to previous page" at bounding box center [962, 651] width 6 height 9
